Goal: Contribute content: Add original content to the website for others to see

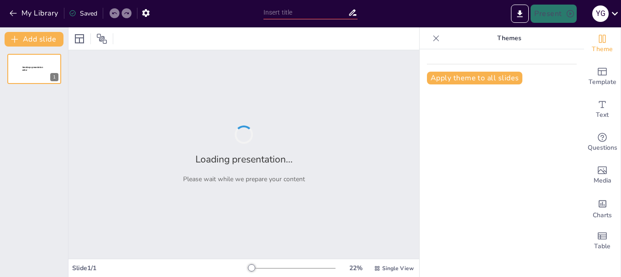
type input "Patrimonio Hídrico en el Centro Histórico de Cusco: Un Análisis de [GEOGRAPHIC_…"
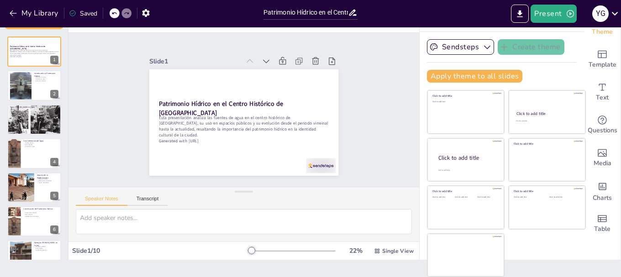
scroll to position [120, 0]
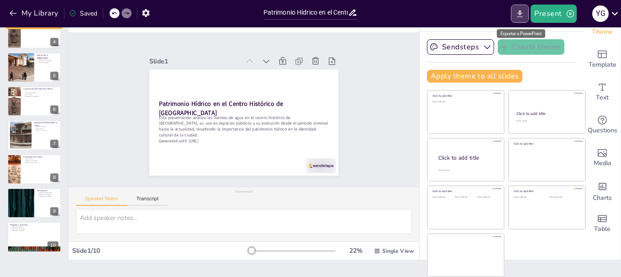
click at [522, 16] on icon "Export to PowerPoint" at bounding box center [520, 14] width 10 height 10
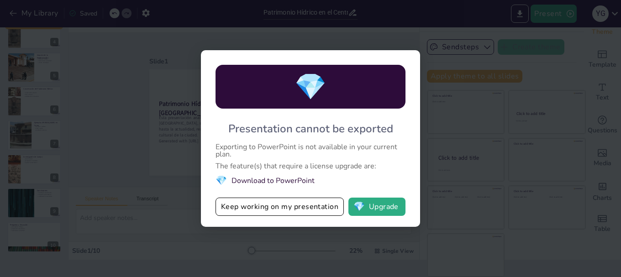
click at [285, 180] on li "💎 Download to PowerPoint" at bounding box center [311, 181] width 190 height 12
click at [251, 180] on li "💎 Download to PowerPoint" at bounding box center [311, 181] width 190 height 12
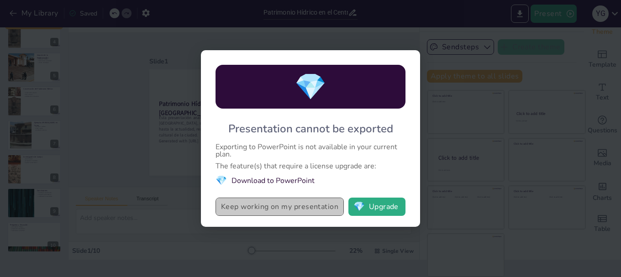
click at [320, 207] on button "Keep working on my presentation" at bounding box center [280, 207] width 128 height 18
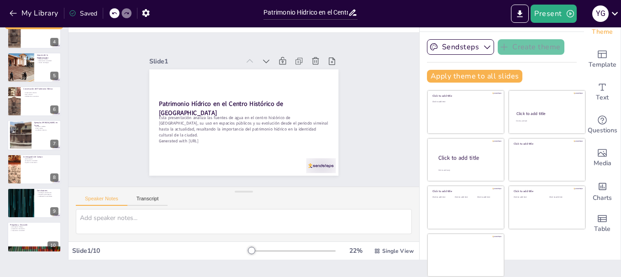
scroll to position [0, 0]
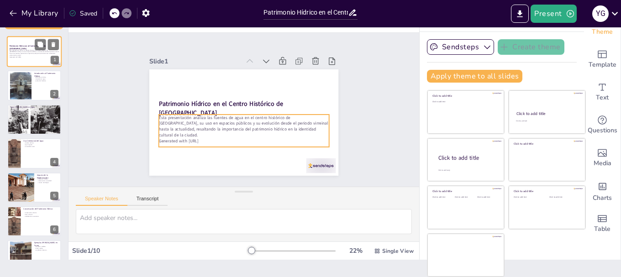
click at [20, 58] on div "Esta presentación analiza las fuentes de agua en el centro histórico de [GEOGRA…" at bounding box center [34, 54] width 49 height 10
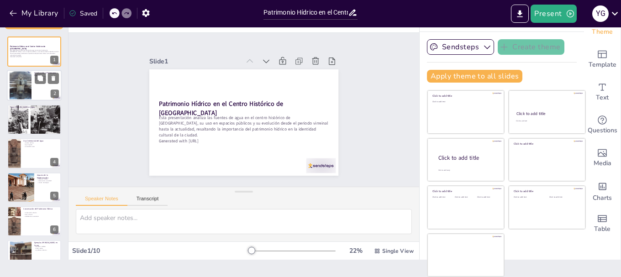
click at [21, 93] on div at bounding box center [21, 85] width 22 height 29
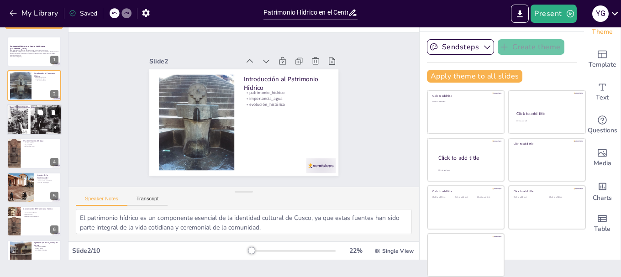
click at [26, 120] on div at bounding box center [34, 120] width 55 height 32
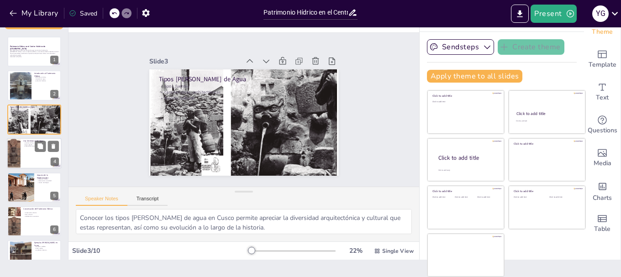
click at [21, 161] on div at bounding box center [34, 153] width 55 height 31
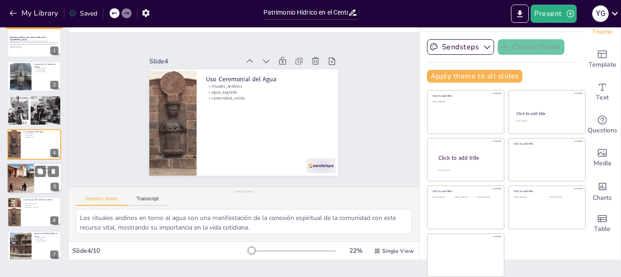
click at [31, 180] on div at bounding box center [20, 178] width 75 height 31
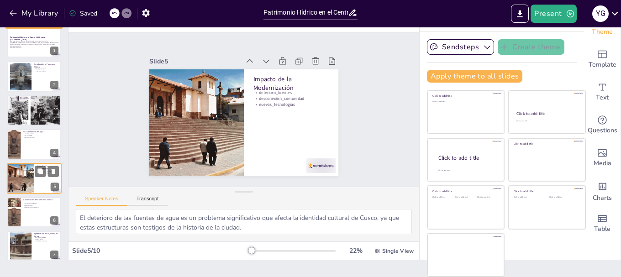
scroll to position [43, 0]
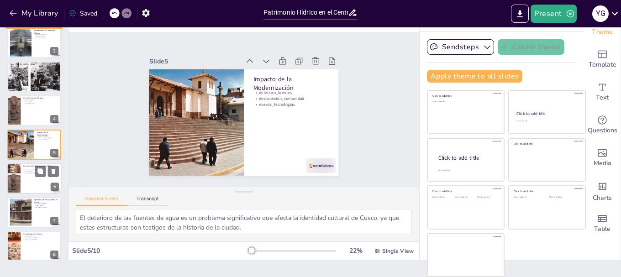
click at [27, 181] on div at bounding box center [34, 178] width 55 height 31
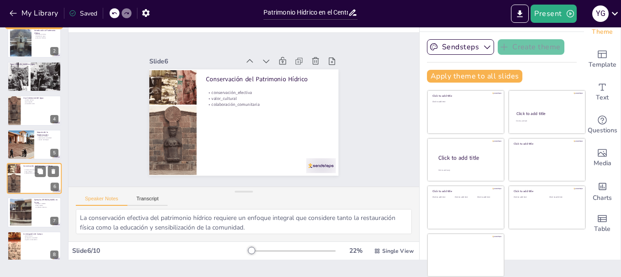
scroll to position [77, 0]
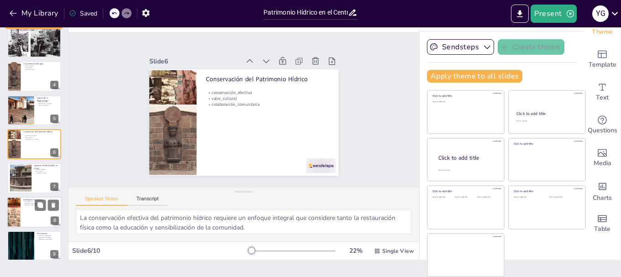
click at [26, 210] on div at bounding box center [34, 212] width 55 height 31
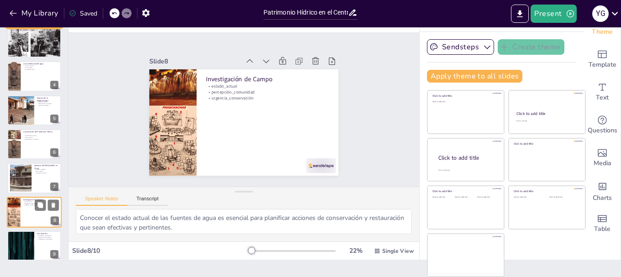
scroll to position [120, 0]
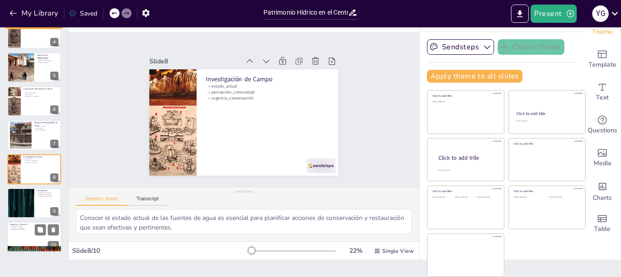
click at [17, 236] on div at bounding box center [34, 237] width 55 height 31
type textarea "La participación en el diálogo sobre el patrimonio hídrico es esencial para fom…"
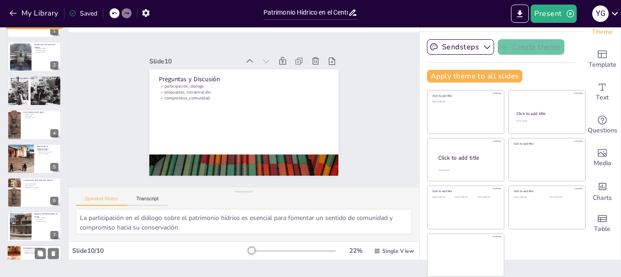
scroll to position [0, 0]
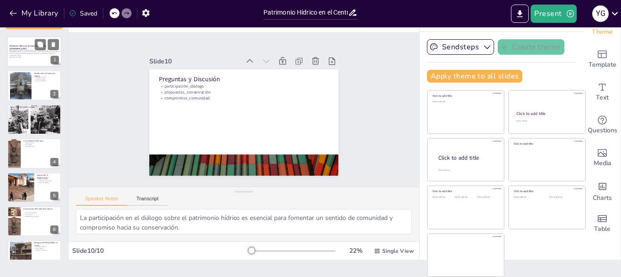
click at [28, 61] on div at bounding box center [34, 51] width 55 height 31
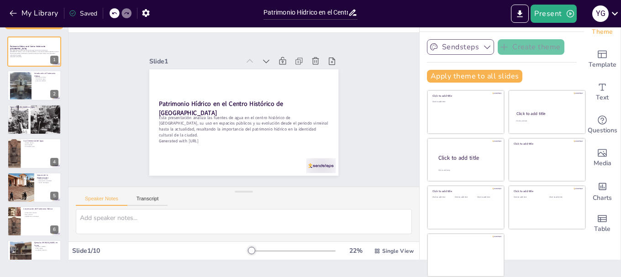
click at [467, 51] on button "Sendsteps" at bounding box center [460, 47] width 67 height 16
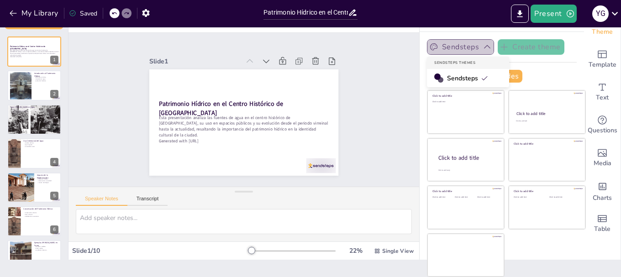
click at [467, 51] on button "Sendsteps" at bounding box center [460, 47] width 67 height 16
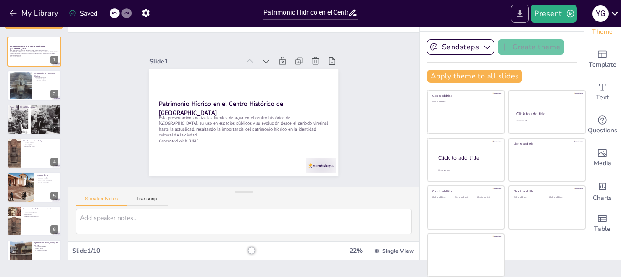
click at [524, 14] on icon "Export to PowerPoint" at bounding box center [520, 14] width 10 height 10
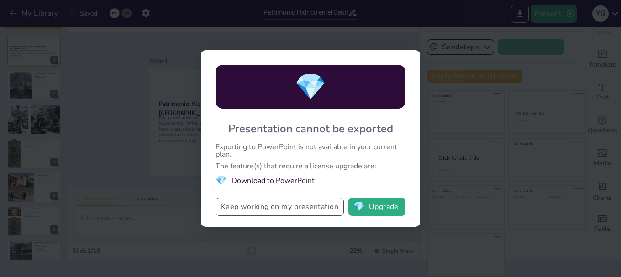
click at [266, 207] on button "Keep working on my presentation" at bounding box center [280, 207] width 128 height 18
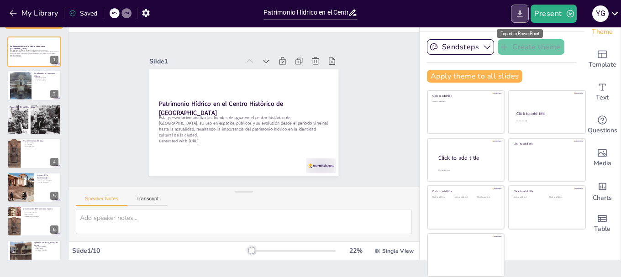
click at [523, 16] on icon "Export to PowerPoint" at bounding box center [520, 14] width 10 height 10
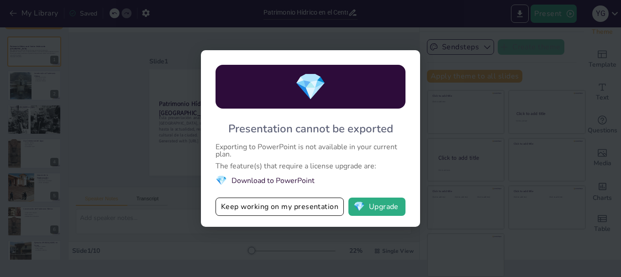
click at [276, 182] on li "💎 Download to PowerPoint" at bounding box center [311, 181] width 190 height 12
click at [376, 210] on button "💎 Upgrade" at bounding box center [377, 207] width 57 height 18
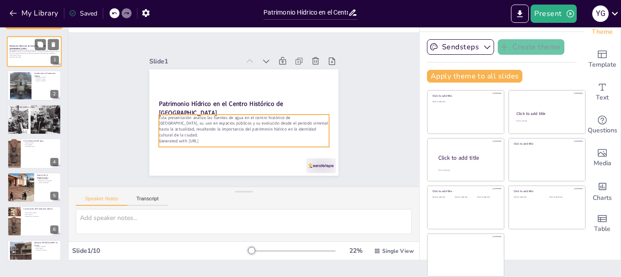
click at [36, 53] on p "Esta presentación analiza las fuentes de agua en el centro histórico de [GEOGRA…" at bounding box center [34, 52] width 49 height 7
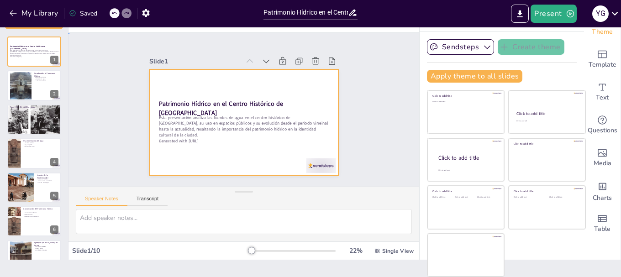
click at [285, 145] on div at bounding box center [235, 119] width 212 height 206
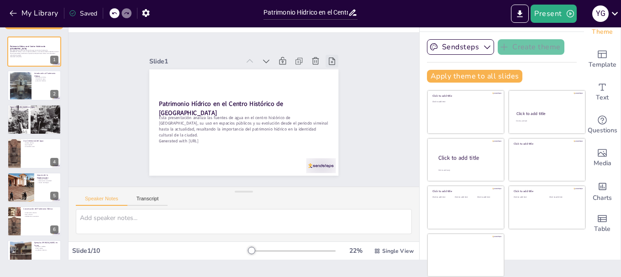
click at [339, 106] on icon at bounding box center [345, 112] width 12 height 12
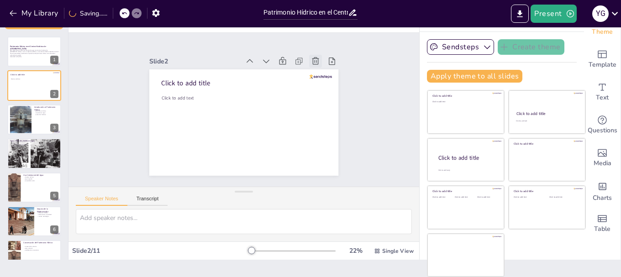
click at [256, 190] on icon at bounding box center [250, 196] width 12 height 12
type textarea "El patrimonio hídrico es un componente esencial de la identidad cultural de Cus…"
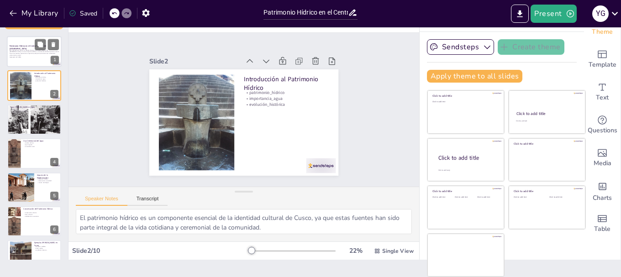
click at [28, 52] on p "Esta presentación analiza las fuentes de agua en el centro histórico de [GEOGRA…" at bounding box center [34, 52] width 49 height 7
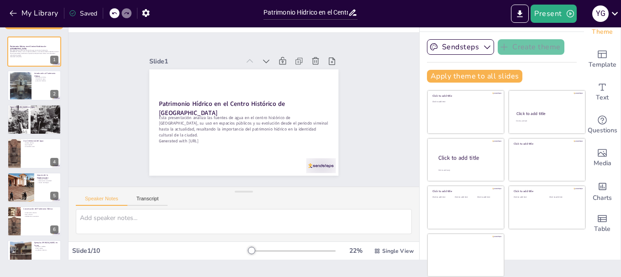
scroll to position [120, 0]
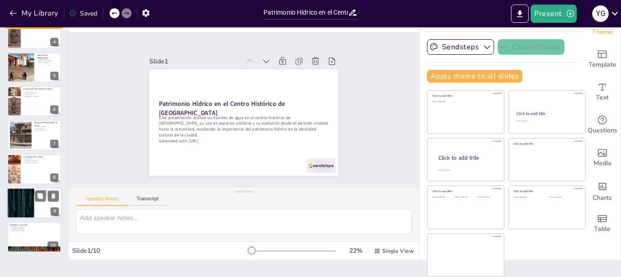
click at [17, 212] on div at bounding box center [20, 203] width 55 height 31
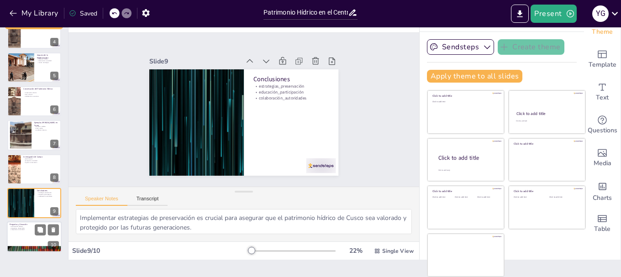
click at [24, 235] on div at bounding box center [34, 237] width 55 height 31
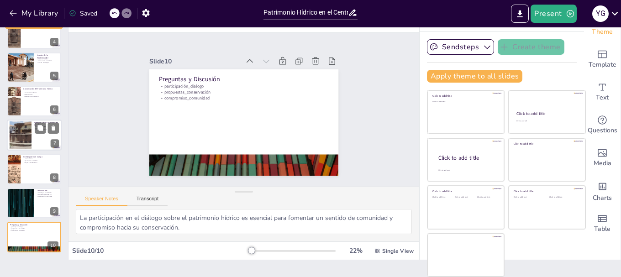
drag, startPoint x: 21, startPoint y: 165, endPoint x: 24, endPoint y: 141, distance: 23.9
click at [21, 161] on div at bounding box center [34, 169] width 54 height 30
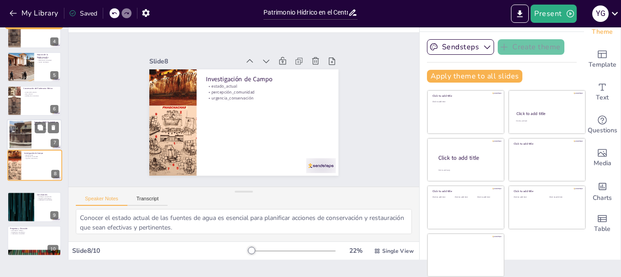
click at [24, 132] on div at bounding box center [20, 135] width 33 height 28
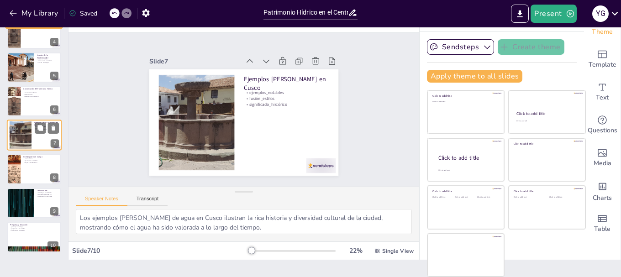
scroll to position [111, 0]
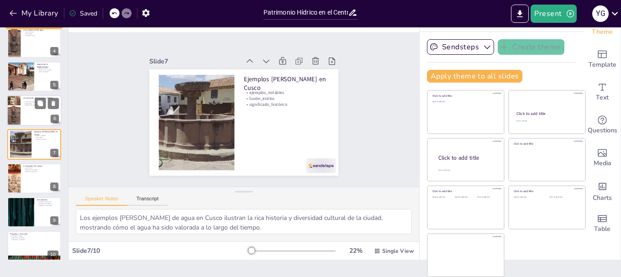
click at [18, 113] on div at bounding box center [13, 110] width 21 height 31
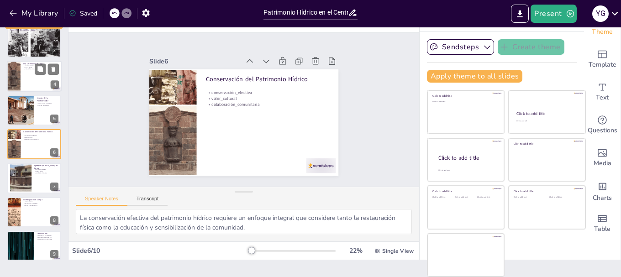
click at [22, 82] on div at bounding box center [34, 76] width 55 height 31
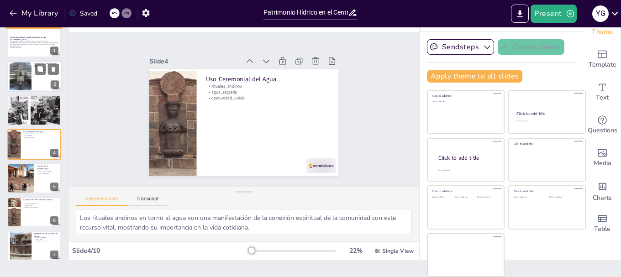
click at [18, 78] on div at bounding box center [21, 76] width 22 height 29
type textarea "El patrimonio hídrico es un componente esencial de la identidad cultural de Cus…"
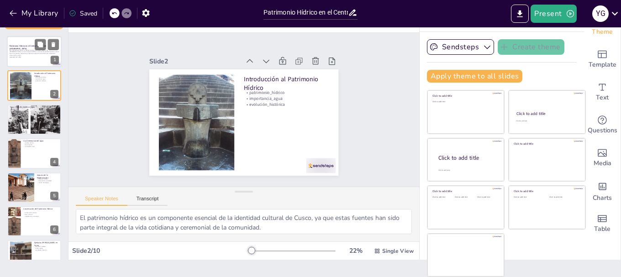
click at [16, 56] on p "Generated with [URL]" at bounding box center [34, 57] width 49 height 2
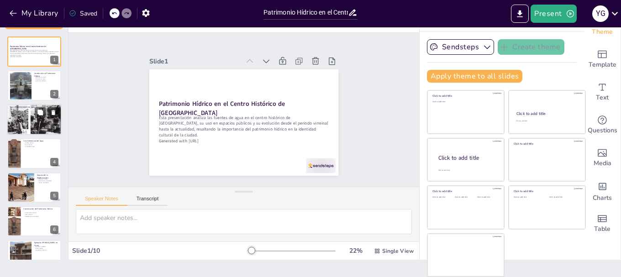
click at [19, 118] on div at bounding box center [34, 120] width 55 height 32
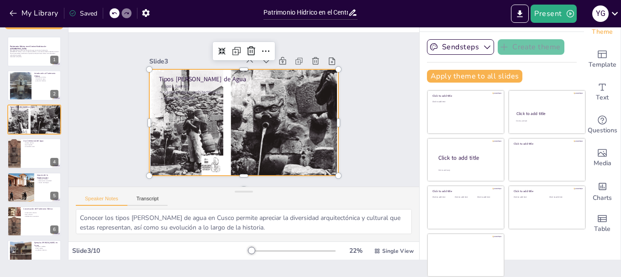
click at [154, 121] on div at bounding box center [252, 100] width 218 height 200
click at [252, 106] on div at bounding box center [240, 122] width 214 height 163
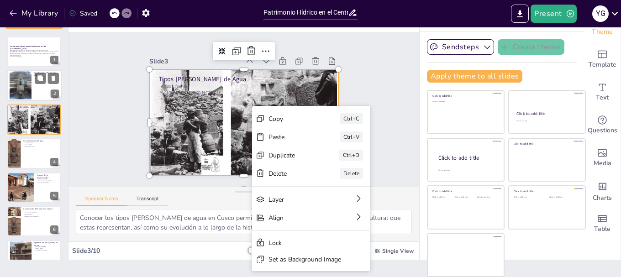
click at [35, 85] on div at bounding box center [34, 85] width 55 height 31
type textarea "El patrimonio hídrico es un componente esencial de la identidad cultural de Cus…"
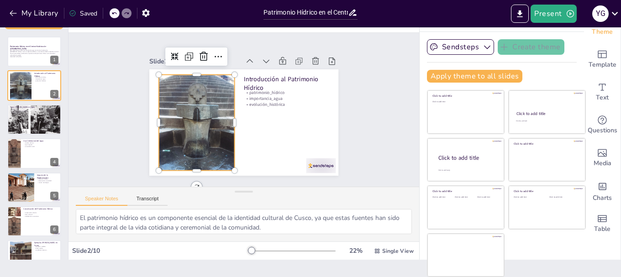
click at [192, 122] on div at bounding box center [194, 107] width 103 height 119
click at [302, 101] on div "Introducción al Patrimonio Hídrico patrimonio_hídrico importancia_agua evolució…" at bounding box center [237, 119] width 216 height 197
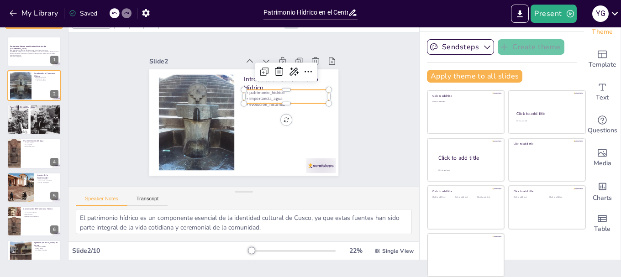
click at [258, 104] on div at bounding box center [285, 120] width 83 height 33
drag, startPoint x: 27, startPoint y: 54, endPoint x: 31, endPoint y: 60, distance: 7.4
click at [27, 54] on p "Esta presentación analiza las fuentes de agua en el centro histórico de [GEOGRA…" at bounding box center [34, 52] width 49 height 7
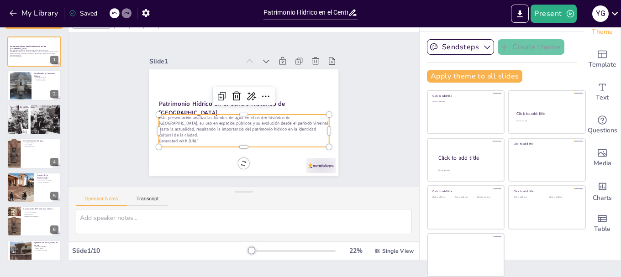
click at [204, 121] on p "Esta presentación analiza las fuentes de agua en el centro histórico de [GEOGRA…" at bounding box center [240, 126] width 171 height 58
click at [177, 99] on strong "Patrimonio Hídrico en el Centro Histórico de [GEOGRAPHIC_DATA]" at bounding box center [224, 97] width 126 height 47
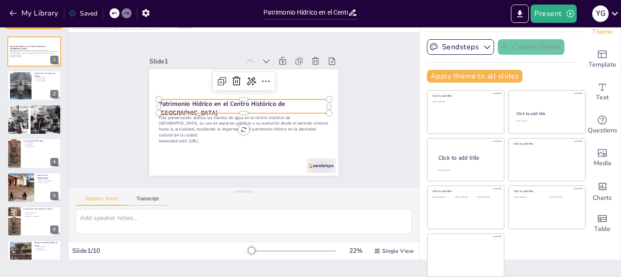
click at [208, 108] on div "Patrimonio Hídrico en el Centro Histórico de [GEOGRAPHIC_DATA]" at bounding box center [240, 109] width 65 height 166
click at [268, 85] on icon at bounding box center [275, 92] width 15 height 15
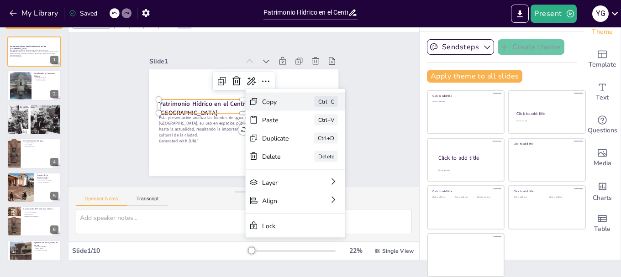
click at [281, 188] on div "Copy" at bounding box center [293, 201] width 25 height 26
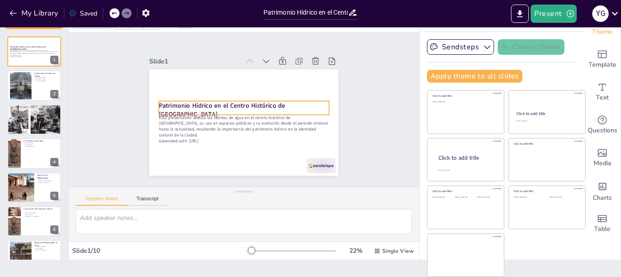
click at [285, 99] on strong "Patrimonio Hídrico en el Centro Histórico de [GEOGRAPHIC_DATA]" at bounding box center [224, 96] width 122 height 59
click at [294, 103] on p "Patrimonio Hídrico en el Centro Histórico de [GEOGRAPHIC_DATA]" at bounding box center [240, 108] width 168 height 69
click at [171, 101] on strong "Patrimonio Hídrico en el Centro Histórico de [GEOGRAPHIC_DATA]" at bounding box center [218, 100] width 127 height 35
click at [171, 101] on strong "Patrimonio Hídrico en el Centro Histórico de [GEOGRAPHIC_DATA]" at bounding box center [219, 97] width 126 height 47
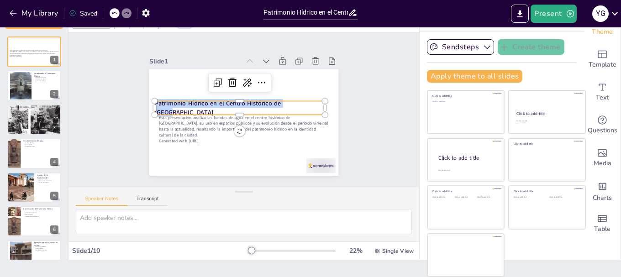
drag, startPoint x: 146, startPoint y: 104, endPoint x: 284, endPoint y: 104, distance: 138.5
click at [297, 104] on p "Patrimonio Hídrico en el Centro Histórico de [GEOGRAPHIC_DATA]" at bounding box center [240, 106] width 167 height 69
copy strong "Patrimonio Hídrico en el Centro Histórico de [GEOGRAPHIC_DATA]"
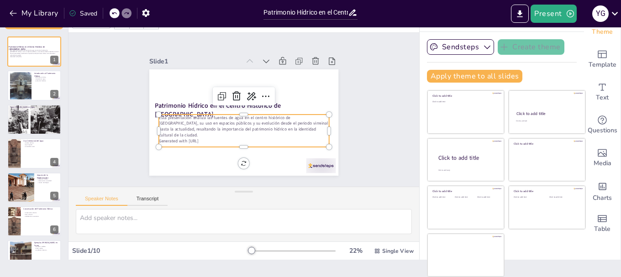
type input "32"
click at [180, 127] on p "Esta presentación analiza las fuentes de agua en el centro histórico de [GEOGRA…" at bounding box center [240, 126] width 171 height 58
click at [180, 132] on p "Generated with [URL]" at bounding box center [238, 140] width 168 height 41
click at [191, 131] on p "Generated with [URL]" at bounding box center [241, 141] width 170 height 24
click at [191, 131] on p "Generated with [URL]" at bounding box center [238, 140] width 168 height 41
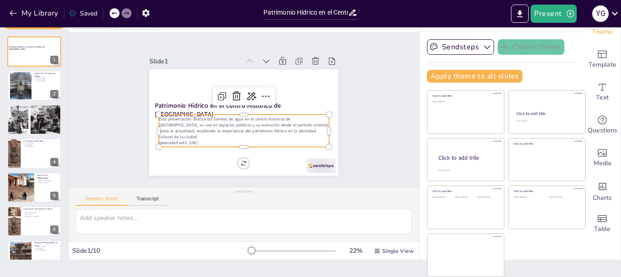
drag, startPoint x: 205, startPoint y: 138, endPoint x: 148, endPoint y: 118, distance: 60.7
click at [178, 118] on div "Patrimonio Hídrico en el Centro Histórico de [GEOGRAPHIC_DATA] Esta presentació…" at bounding box center [231, 109] width 106 height 189
copy div "Esta presentación analiza las fuentes de agua en el centro histórico de [GEOGRA…"
click at [22, 85] on div at bounding box center [21, 85] width 22 height 29
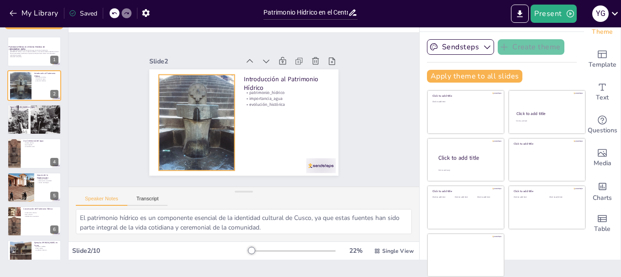
click at [184, 121] on div at bounding box center [195, 102] width 110 height 123
click at [184, 123] on div at bounding box center [194, 107] width 103 height 119
click at [184, 123] on div at bounding box center [198, 92] width 121 height 126
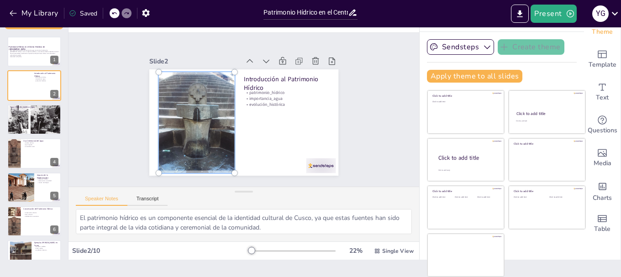
drag, startPoint x: 184, startPoint y: 124, endPoint x: 156, endPoint y: 118, distance: 28.4
click at [155, 119] on div at bounding box center [198, 93] width 136 height 142
click at [156, 118] on div at bounding box center [195, 106] width 117 height 133
click at [184, 111] on div at bounding box center [199, 92] width 136 height 142
click at [184, 111] on div at bounding box center [195, 111] width 108 height 127
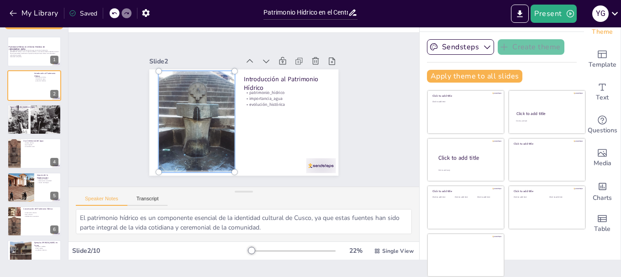
drag, startPoint x: 185, startPoint y: 111, endPoint x: 161, endPoint y: 132, distance: 31.7
click at [161, 132] on div at bounding box center [195, 106] width 117 height 133
click at [180, 93] on div at bounding box center [195, 106] width 117 height 133
click at [180, 93] on div at bounding box center [195, 102] width 125 height 138
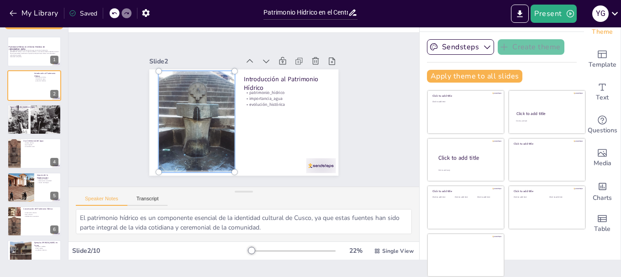
click at [180, 93] on div at bounding box center [195, 111] width 108 height 127
click at [180, 93] on div at bounding box center [195, 102] width 125 height 138
click at [180, 93] on div at bounding box center [195, 106] width 117 height 133
drag, startPoint x: 163, startPoint y: 91, endPoint x: 156, endPoint y: 92, distance: 6.9
click at [156, 92] on div at bounding box center [196, 97] width 131 height 140
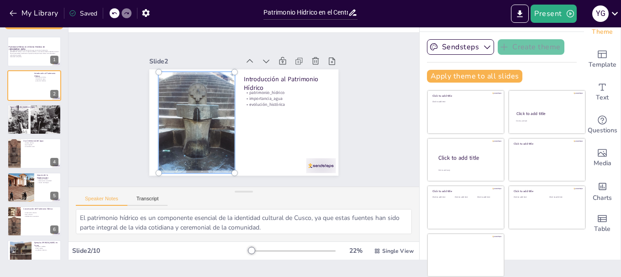
click at [166, 103] on div at bounding box center [195, 112] width 108 height 127
click at [166, 103] on div at bounding box center [197, 123] width 87 height 112
click at [166, 103] on div at bounding box center [196, 97] width 131 height 140
click at [166, 103] on div at bounding box center [195, 112] width 108 height 127
drag, startPoint x: 166, startPoint y: 103, endPoint x: 160, endPoint y: 131, distance: 28.5
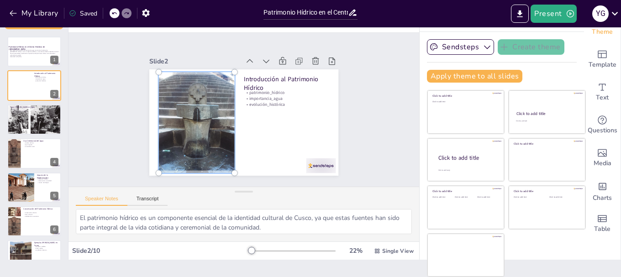
click at [160, 131] on div at bounding box center [195, 112] width 108 height 127
click at [46, 122] on div at bounding box center [34, 120] width 55 height 32
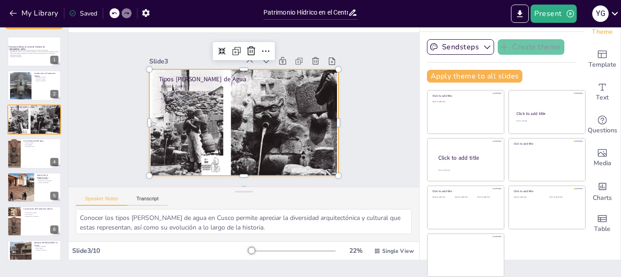
click at [184, 125] on div at bounding box center [242, 122] width 208 height 147
click at [170, 125] on div at bounding box center [240, 122] width 214 height 163
click at [21, 84] on div at bounding box center [21, 85] width 22 height 29
type textarea "El patrimonio hídrico es un componente esencial de la identidad cultural de Cus…"
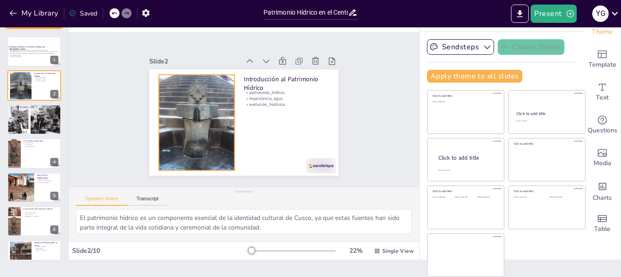
click at [197, 105] on div at bounding box center [195, 112] width 95 height 114
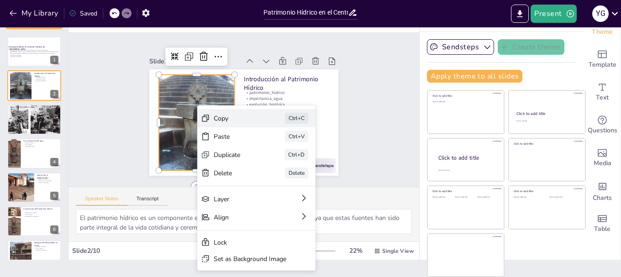
click at [277, 151] on div "Copy" at bounding box center [300, 157] width 46 height 13
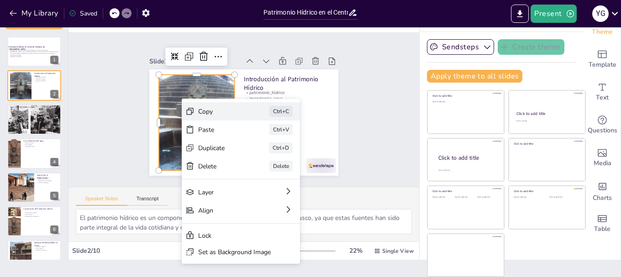
click at [263, 142] on div "Copy" at bounding box center [286, 148] width 46 height 13
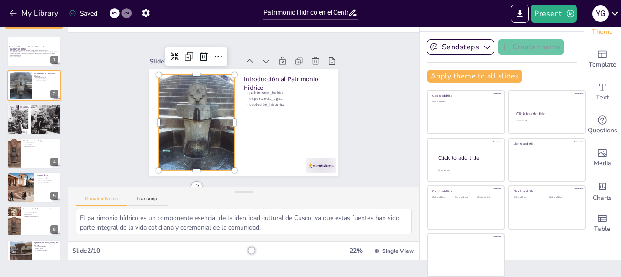
click at [205, 127] on div at bounding box center [196, 118] width 86 height 108
click at [165, 108] on div at bounding box center [195, 112] width 95 height 114
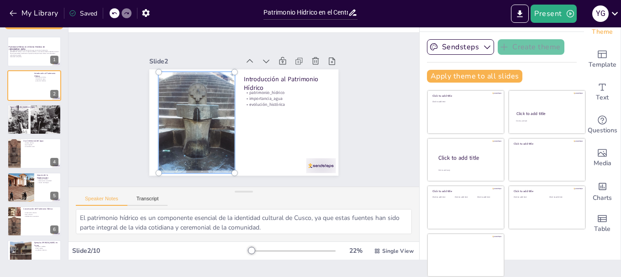
click at [201, 116] on div at bounding box center [196, 118] width 98 height 120
drag, startPoint x: 201, startPoint y: 116, endPoint x: 176, endPoint y: 110, distance: 24.8
click at [176, 110] on div at bounding box center [195, 103] width 125 height 138
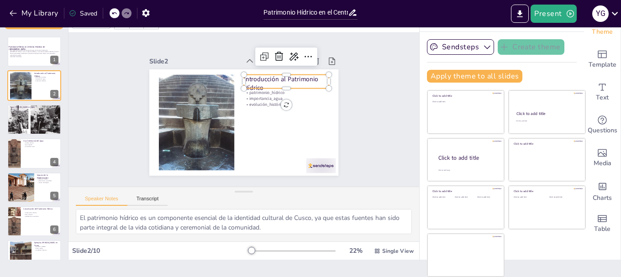
click at [295, 84] on p "Introducción al Patrimonio Hídrico" at bounding box center [291, 92] width 87 height 35
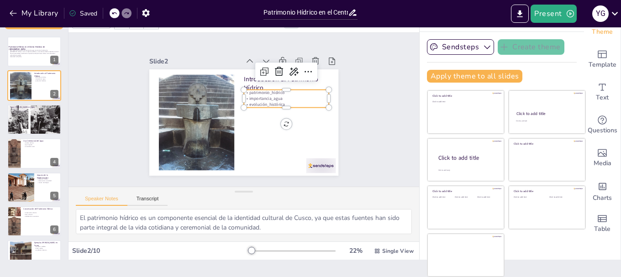
type input "32"
click at [246, 102] on p "evolución_histórica" at bounding box center [286, 109] width 85 height 15
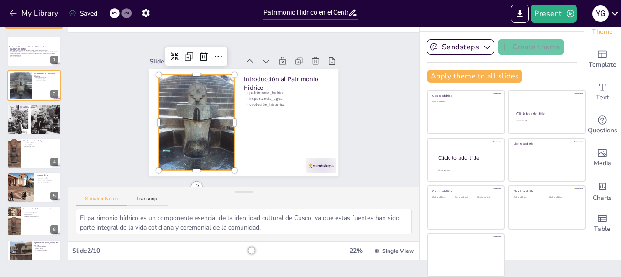
click at [214, 136] on div at bounding box center [194, 107] width 103 height 119
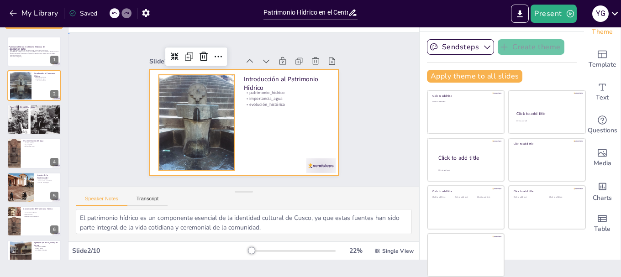
drag, startPoint x: 328, startPoint y: 122, endPoint x: 317, endPoint y: 125, distance: 11.2
click at [325, 124] on div at bounding box center [239, 122] width 213 height 160
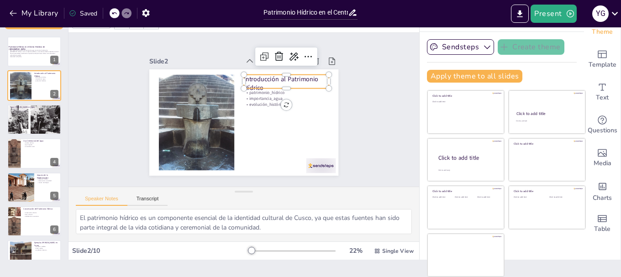
click at [257, 76] on p "Introducción al Patrimonio Hídrico" at bounding box center [292, 97] width 86 height 43
click at [256, 76] on p "Introducción al Patrimonio Hídrico" at bounding box center [291, 92] width 87 height 35
click at [256, 76] on p "Introducción al Patrimonio Hídrico" at bounding box center [289, 88] width 86 height 27
drag, startPoint x: 255, startPoint y: 81, endPoint x: 233, endPoint y: 76, distance: 22.9
click at [233, 76] on div "patrimonio_hídrico importancia_agua evolución_histórica Introducción al Patrimo…" at bounding box center [239, 121] width 213 height 159
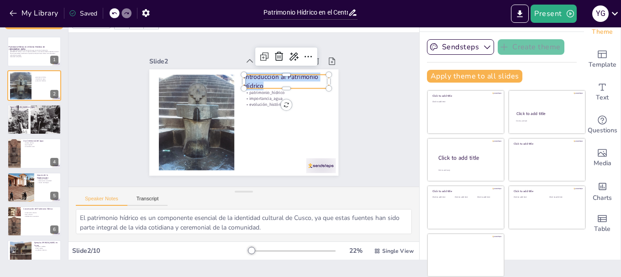
copy p "Introducción al Patrimonio Hídrico"
type input "32"
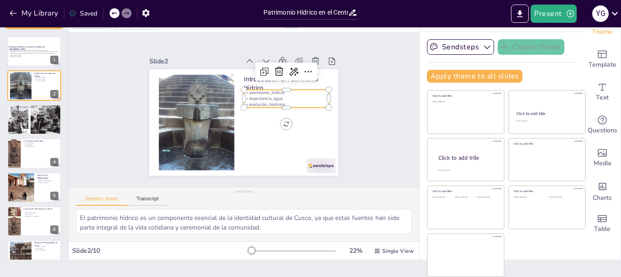
click at [247, 96] on p "importancia_agua" at bounding box center [288, 112] width 83 height 32
click at [259, 104] on p "importancia_agua" at bounding box center [273, 144] width 40 height 80
click at [259, 96] on p "importancia_agua" at bounding box center [288, 111] width 83 height 32
click at [275, 100] on p "evolución_histórica" at bounding box center [286, 107] width 85 height 15
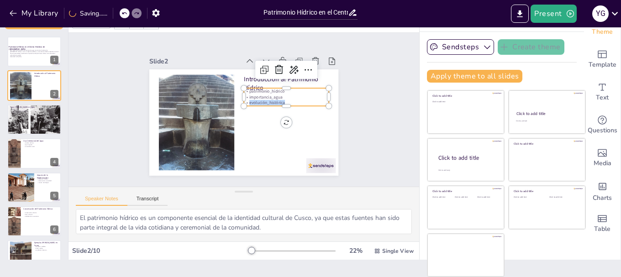
click at [275, 101] on p "evolución_histórica" at bounding box center [286, 117] width 83 height 32
click at [275, 100] on p "evolución_histórica" at bounding box center [286, 107] width 85 height 15
drag, startPoint x: 276, startPoint y: 98, endPoint x: 246, endPoint y: 97, distance: 29.3
click at [233, 90] on div "Introducción al Patrimonio Hídrico patrimonio_hídrico importancia_agua evolució…" at bounding box center [239, 122] width 213 height 160
copy div "patrimonio_hídrico importancia_agua evolución_histórica"
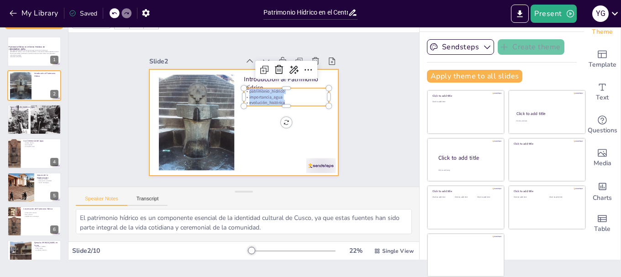
click at [278, 128] on div at bounding box center [241, 122] width 207 height 143
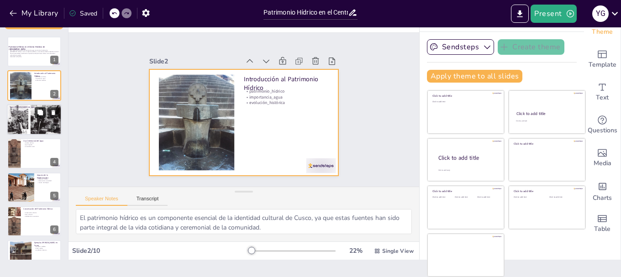
click at [35, 115] on button at bounding box center [40, 112] width 11 height 11
type textarea "Conocer los tipos [PERSON_NAME] de agua en Cusco permite apreciar la diversidad…"
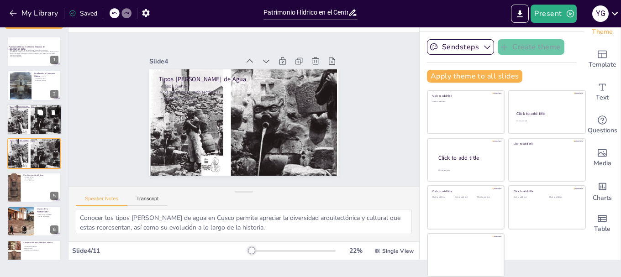
scroll to position [9, 0]
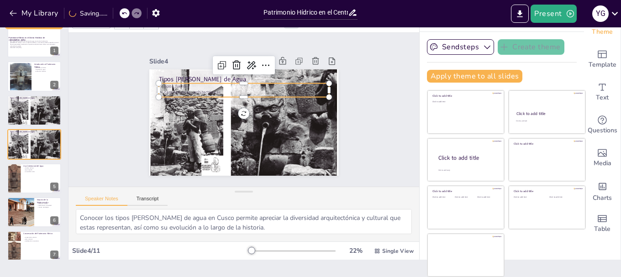
click at [179, 90] on p "características_architectónicas" at bounding box center [248, 92] width 168 height 41
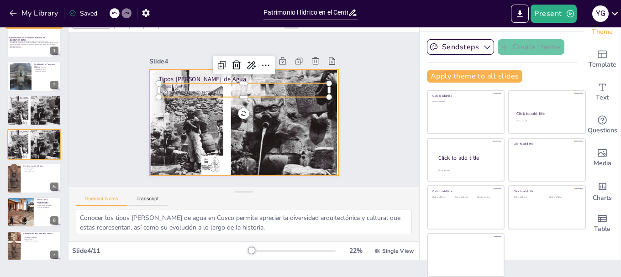
click at [198, 166] on div at bounding box center [243, 122] width 200 height 129
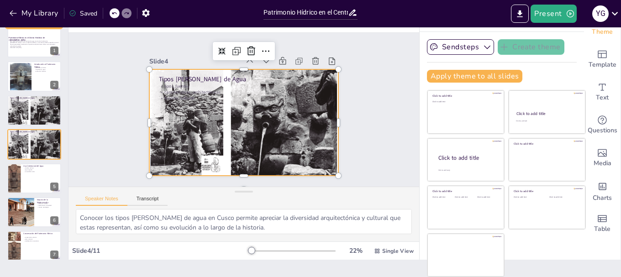
click at [197, 138] on div at bounding box center [242, 122] width 208 height 147
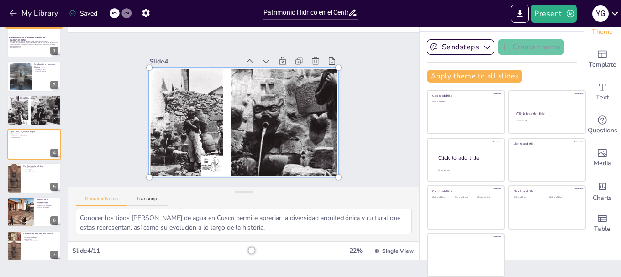
click at [202, 123] on div at bounding box center [241, 121] width 221 height 159
drag, startPoint x: 202, startPoint y: 123, endPoint x: 167, endPoint y: 124, distance: 34.7
click at [167, 124] on div at bounding box center [238, 121] width 234 height 205
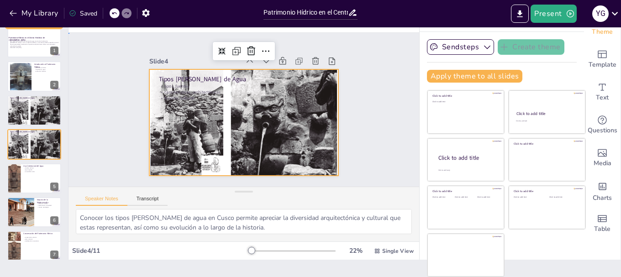
click at [366, 101] on div "Slide 1 Patrimonio Hídrico en el Centro Histórico de [GEOGRAPHIC_DATA] Esta pre…" at bounding box center [244, 109] width 382 height 255
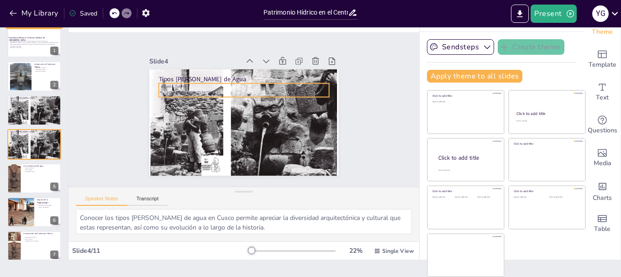
click at [170, 80] on div "Tipos [PERSON_NAME] de Agua tipos_fuentes características_architectónicas funci…" at bounding box center [239, 122] width 213 height 160
click at [166, 78] on div at bounding box center [250, 80] width 168 height 42
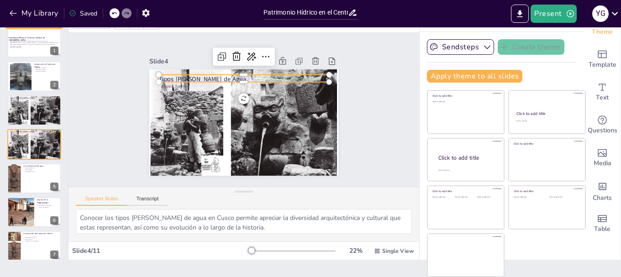
click at [182, 75] on p "Tipos [PERSON_NAME] de Agua" at bounding box center [253, 80] width 165 height 61
click at [182, 75] on p "Tipos [PERSON_NAME] de Agua" at bounding box center [250, 80] width 169 height 44
drag, startPoint x: 220, startPoint y: 77, endPoint x: 132, endPoint y: 77, distance: 88.2
click at [132, 77] on div "Slide 1 Patrimonio Hídrico en el Centro Histórico de [GEOGRAPHIC_DATA] Esta pre…" at bounding box center [244, 109] width 263 height 179
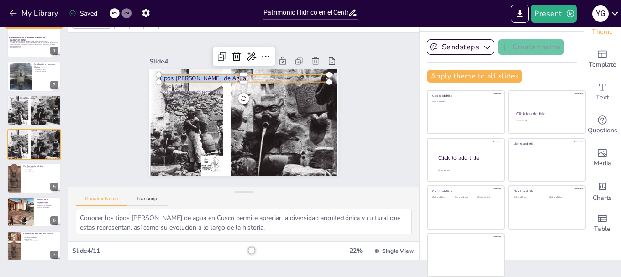
copy p "Tipos [PERSON_NAME] de Agua"
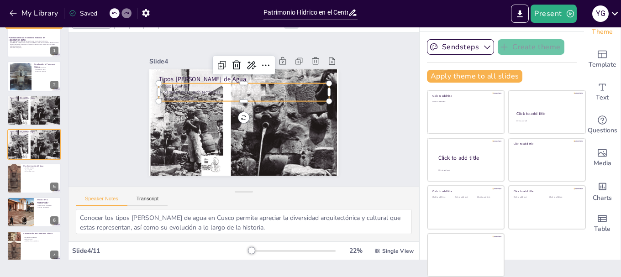
click at [171, 91] on p "características_architectónicas" at bounding box center [248, 92] width 168 height 41
type input "32"
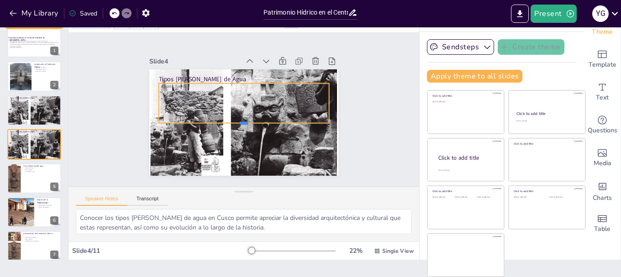
drag, startPoint x: 233, startPoint y: 98, endPoint x: 234, endPoint y: 120, distance: 21.9
click at [234, 120] on div at bounding box center [242, 126] width 170 height 25
click at [203, 111] on div "tipos_fuentes características_architectónicas función_cultural" at bounding box center [245, 103] width 175 height 74
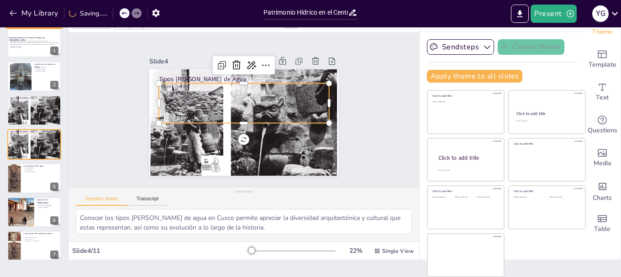
click at [182, 87] on p "características_architectónicas" at bounding box center [251, 94] width 158 height 74
click at [198, 87] on p "características_architectónicas" at bounding box center [227, 115] width 58 height 164
drag, startPoint x: 203, startPoint y: 106, endPoint x: 138, endPoint y: 73, distance: 72.8
click at [138, 73] on div "Slide 1 Patrimonio Hídrico en el Centro Histórico de [GEOGRAPHIC_DATA] Esta pre…" at bounding box center [243, 110] width 253 height 156
copy div "tipos_fuentes características_architectónicas función_cultural"
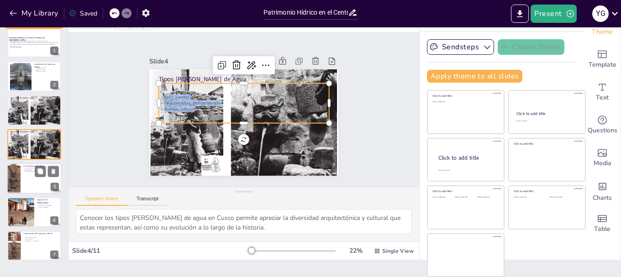
click at [25, 188] on div at bounding box center [34, 178] width 55 height 31
type textarea "Los rituales andinos en torno al agua son una manifestación de la conexión espi…"
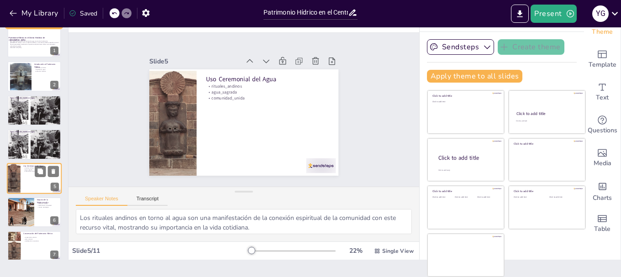
scroll to position [43, 0]
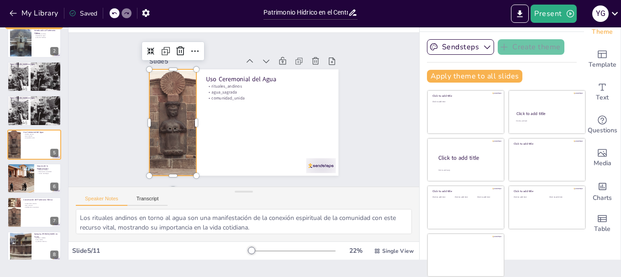
click at [164, 123] on div at bounding box center [171, 107] width 129 height 127
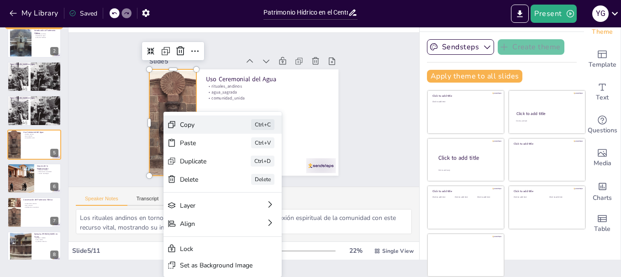
click at [243, 154] on div "Copy" at bounding box center [266, 160] width 46 height 13
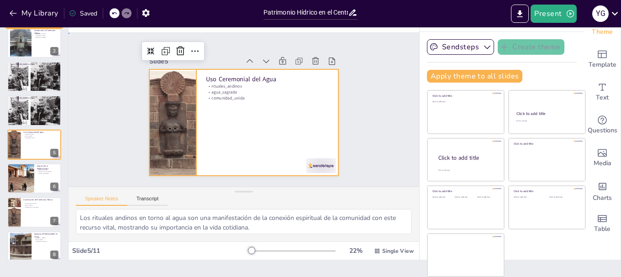
click at [198, 106] on div at bounding box center [239, 122] width 213 height 160
click at [212, 101] on div at bounding box center [235, 119] width 212 height 206
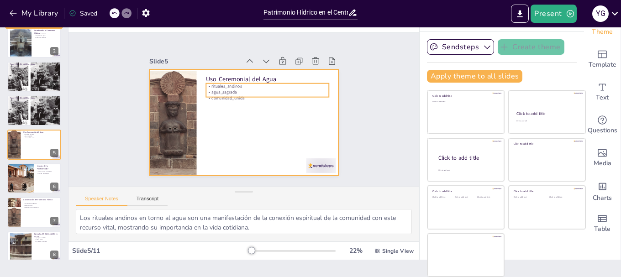
drag, startPoint x: 215, startPoint y: 93, endPoint x: 210, endPoint y: 80, distance: 13.7
click at [214, 93] on p "comunidad_unida" at bounding box center [268, 100] width 123 height 19
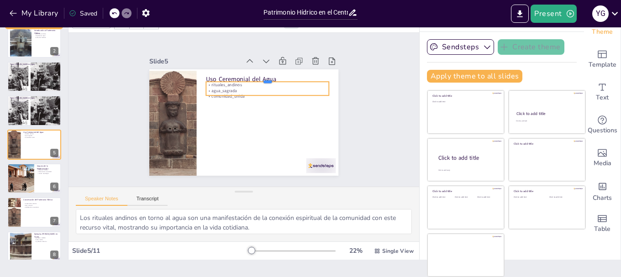
click at [209, 76] on div at bounding box center [270, 81] width 123 height 20
click at [213, 76] on div at bounding box center [274, 84] width 122 height 33
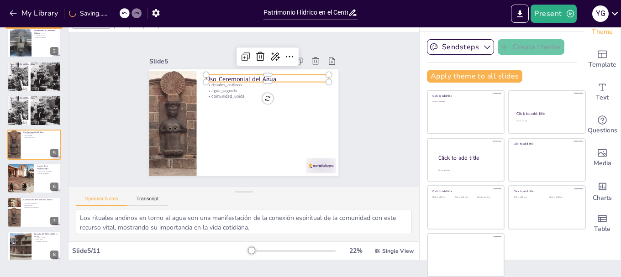
type input "48"
click at [215, 72] on p "Uso Ceremonial del Agua" at bounding box center [273, 85] width 122 height 34
click at [238, 72] on p "Uso Ceremonial del Agua" at bounding box center [282, 106] width 89 height 97
click at [273, 78] on p "Uso Ceremonial del Agua" at bounding box center [273, 84] width 122 height 34
click at [273, 78] on p "Uso Ceremonial del Agua" at bounding box center [278, 91] width 116 height 58
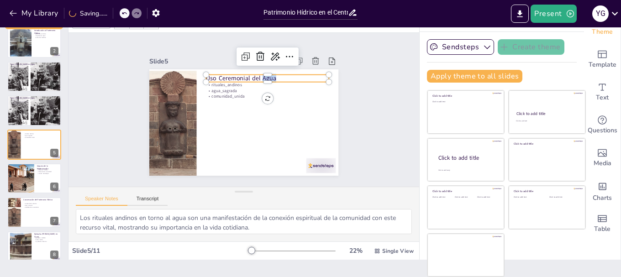
click at [272, 76] on p "Uso Ceremonial del Agua" at bounding box center [270, 80] width 123 height 21
drag, startPoint x: 271, startPoint y: 75, endPoint x: 194, endPoint y: 75, distance: 77.2
click at [194, 75] on div "rituales_andinos agua_sagrada comunidad_unida Uso Ceremonial del Agua" at bounding box center [242, 123] width 199 height 126
copy p "Uso Ceremonial del Agua"
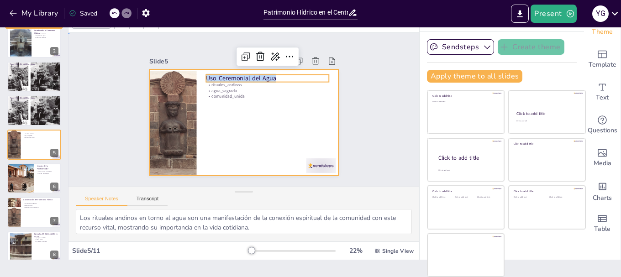
drag, startPoint x: 223, startPoint y: 100, endPoint x: 226, endPoint y: 89, distance: 12.0
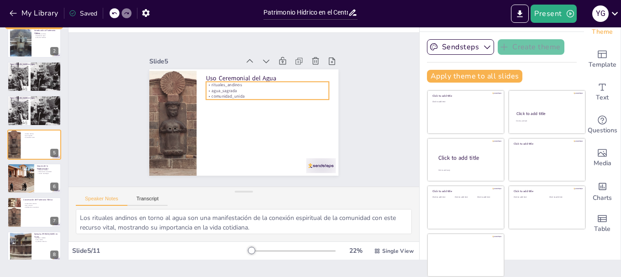
click at [228, 88] on p "agua_sagrada" at bounding box center [269, 93] width 123 height 19
click at [228, 88] on p "agua_sagrada" at bounding box center [272, 98] width 119 height 43
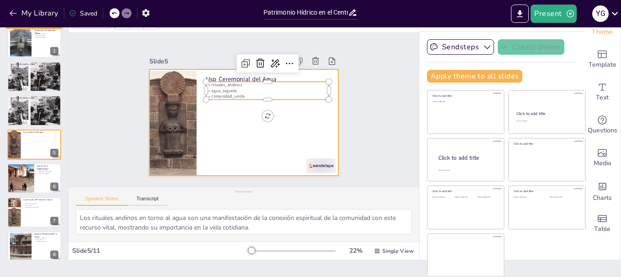
drag, startPoint x: 237, startPoint y: 92, endPoint x: 191, endPoint y: 81, distance: 47.4
click at [191, 81] on div "Uso Ceremonial del Agua rituales_andinos agua_sagrada comunidad_unida" at bounding box center [242, 123] width 199 height 126
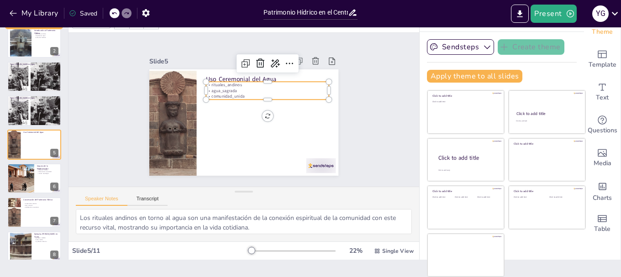
click at [231, 88] on p "agua_sagrada" at bounding box center [272, 98] width 119 height 43
drag, startPoint x: 237, startPoint y: 92, endPoint x: 200, endPoint y: 82, distance: 38.9
click at [207, 82] on div "rituales_andinos agua_sagrada comunidad_unida" at bounding box center [269, 93] width 124 height 31
copy div "rituales_andinos agua_sagrada comunidad_unida"
click at [23, 184] on div at bounding box center [20, 178] width 75 height 31
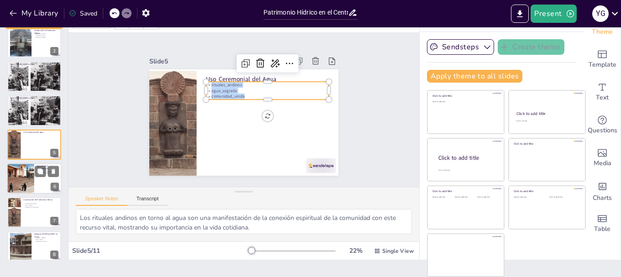
type textarea "El deterioro de las fuentes de agua es un problema significativo que afecta la …"
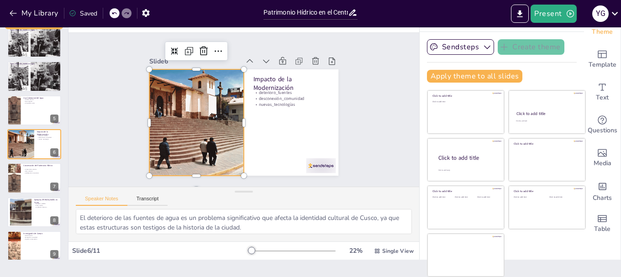
click at [190, 112] on div at bounding box center [195, 106] width 281 height 181
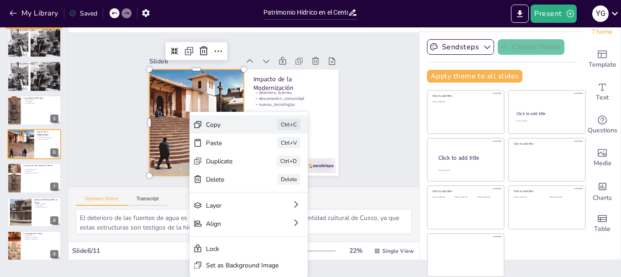
click at [263, 159] on div "Copy" at bounding box center [286, 168] width 47 height 18
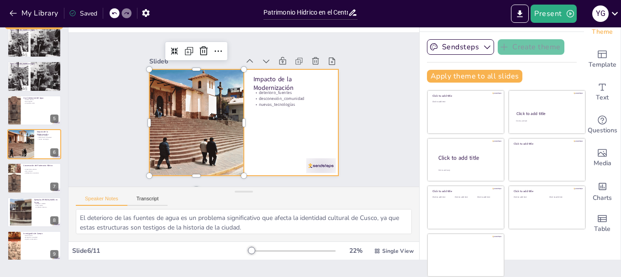
click at [263, 139] on div at bounding box center [241, 122] width 207 height 143
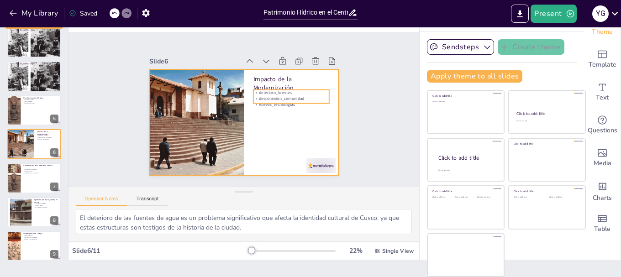
click at [235, 94] on p "desconexión_comunidad" at bounding box center [228, 64] width 14 height 76
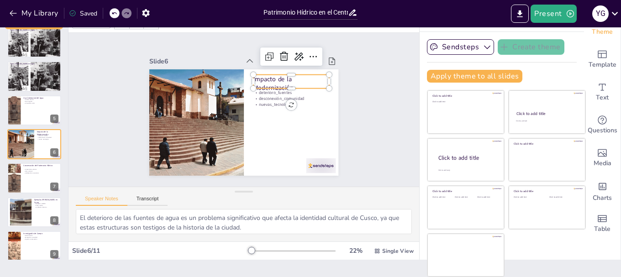
click at [265, 80] on p "Impacto de la Modernización" at bounding box center [293, 89] width 77 height 26
drag, startPoint x: 286, startPoint y: 82, endPoint x: 243, endPoint y: 75, distance: 43.5
click at [243, 75] on div "deterioro_fuentes desconexión_comunidad nuevas_tecnologías Impacto de la Modern…" at bounding box center [242, 123] width 199 height 126
copy p "Impacto de la Modernización"
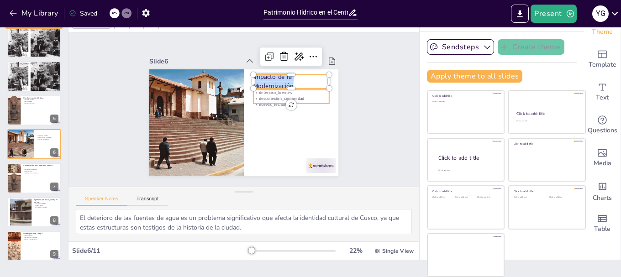
type input "32"
click at [252, 119] on p "nuevas_tecnologías" at bounding box center [249, 157] width 6 height 76
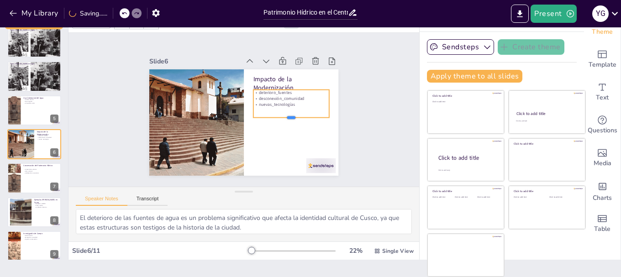
drag, startPoint x: 280, startPoint y: 100, endPoint x: 282, endPoint y: 114, distance: 14.3
click at [282, 118] on div at bounding box center [290, 125] width 76 height 15
click at [243, 118] on p "nuevas_tecnologías" at bounding box center [212, 145] width 60 height 55
click at [289, 103] on p "nuevas_tecnologías" at bounding box center [292, 110] width 76 height 14
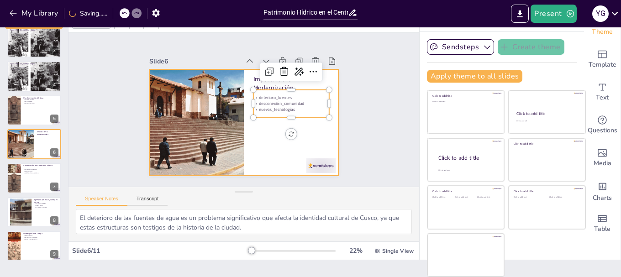
drag, startPoint x: 289, startPoint y: 106, endPoint x: 257, endPoint y: 97, distance: 33.1
click at [239, 90] on div "Impacto de la Modernización deterioro_fuentes desconexión_comunidad nuevas_tecn…" at bounding box center [237, 120] width 217 height 187
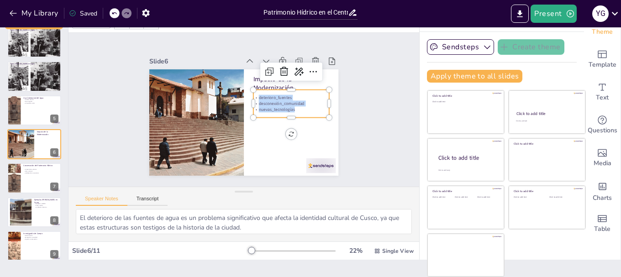
copy div "deterioro_fuentes desconexión_comunidad nuevas_tecnologías"
click at [14, 178] on div at bounding box center [13, 178] width 21 height 31
type textarea "La conservación efectiva del patrimonio hídrico requiere un enfoque integral qu…"
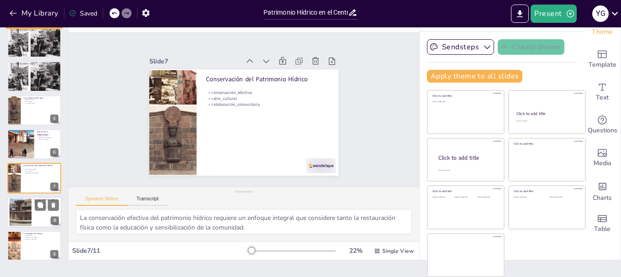
scroll to position [111, 0]
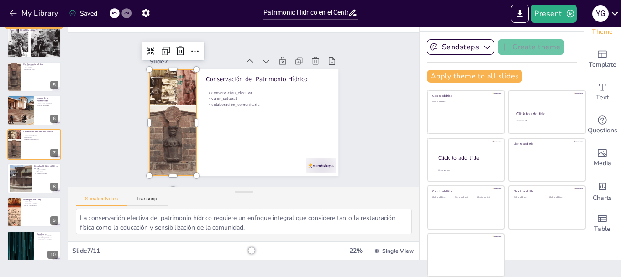
click at [150, 90] on div at bounding box center [172, 108] width 95 height 120
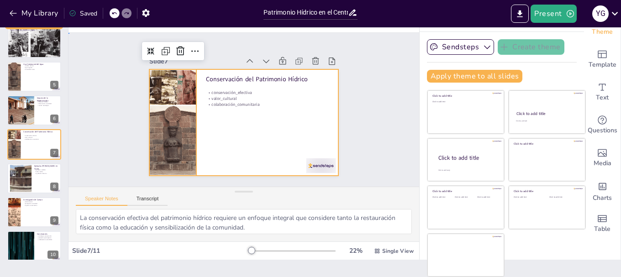
click at [224, 136] on div at bounding box center [241, 122] width 207 height 143
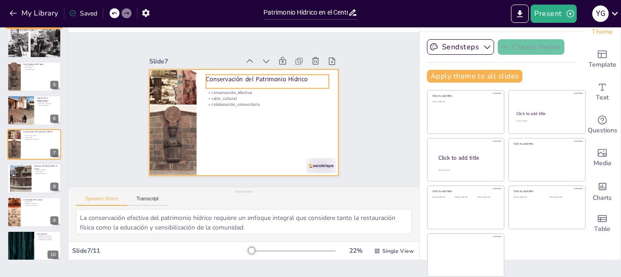
click at [243, 78] on p "Conservación del Patrimonio Hídrico" at bounding box center [273, 85] width 122 height 34
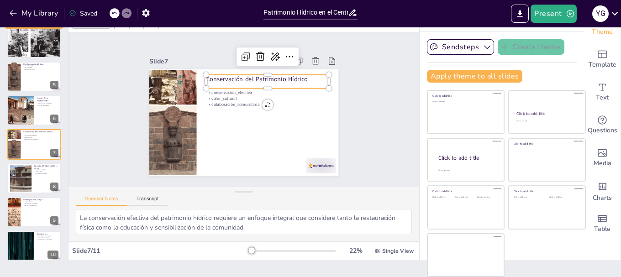
click at [243, 78] on p "Conservación del Patrimonio Hídrico" at bounding box center [273, 85] width 122 height 34
drag, startPoint x: 299, startPoint y: 79, endPoint x: 196, endPoint y: 80, distance: 103.3
click at [212, 80] on p "Conservación del Patrimonio Hídrico" at bounding box center [273, 87] width 122 height 34
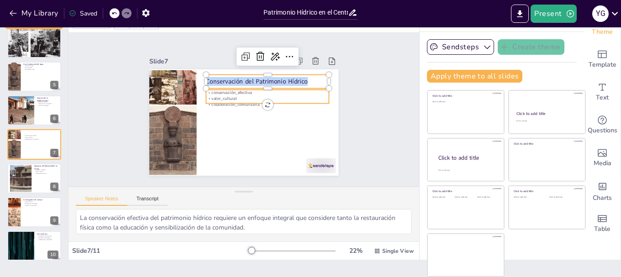
click at [216, 102] on div "conservación_efectiva valor_cultural colaboración_comunitaria Conservación del …" at bounding box center [241, 122] width 207 height 143
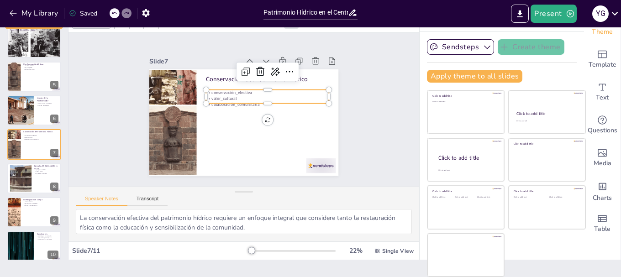
type input "32"
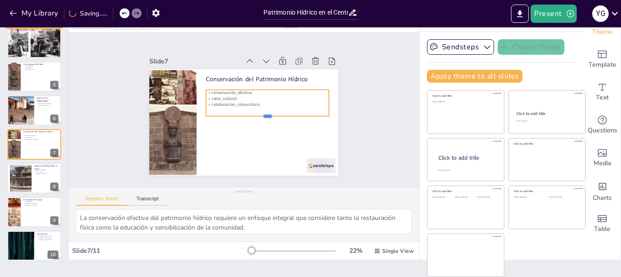
drag, startPoint x: 257, startPoint y: 101, endPoint x: 255, endPoint y: 108, distance: 7.7
click at [255, 113] on div at bounding box center [266, 122] width 123 height 20
click at [253, 102] on p "colaboración_comunitaria" at bounding box center [267, 104] width 123 height 6
click at [253, 102] on p "colaboración_comunitaria" at bounding box center [267, 114] width 115 height 55
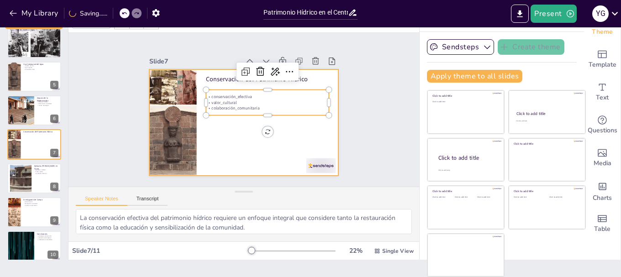
drag, startPoint x: 251, startPoint y: 103, endPoint x: 191, endPoint y: 91, distance: 60.7
click at [191, 91] on div "Conservación del Patrimonio Hídrico conservación_efectiva valor_cultural colabo…" at bounding box center [241, 122] width 207 height 143
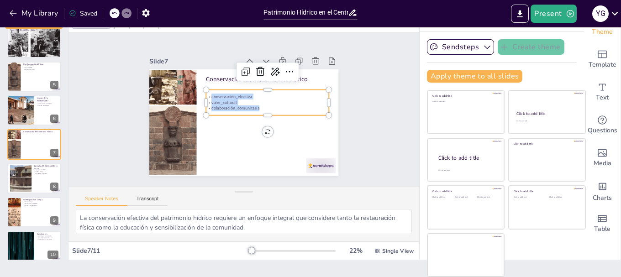
drag, startPoint x: 260, startPoint y: 106, endPoint x: 206, endPoint y: 96, distance: 54.3
click at [207, 94] on div "conservación_efectiva valor_cultural colaboración_comunitaria" at bounding box center [269, 107] width 124 height 43
click at [24, 174] on div at bounding box center [20, 179] width 33 height 28
type textarea "Los ejemplos [PERSON_NAME] de agua en Cusco ilustran la rica historia y diversi…"
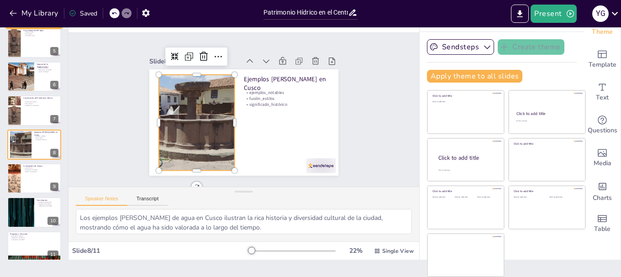
click at [198, 126] on div at bounding box center [195, 117] width 125 height 107
click at [355, 121] on div "Slide 1 Patrimonio Hídrico en el Centro Histórico de [GEOGRAPHIC_DATA] Esta pre…" at bounding box center [243, 109] width 375 height 223
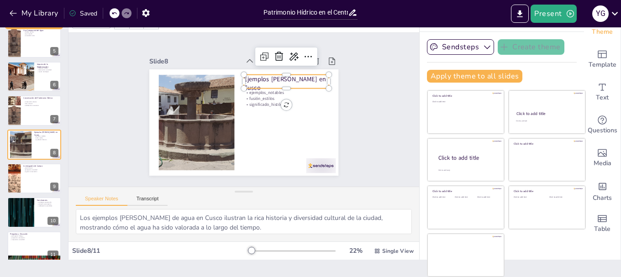
type input "48"
click at [271, 81] on p "Ejemplos [PERSON_NAME] en Cusco" at bounding box center [294, 113] width 80 height 64
click at [282, 75] on p "Ejemplos [PERSON_NAME] en Cusco" at bounding box center [291, 92] width 87 height 35
click at [282, 75] on p "Ejemplos [PERSON_NAME] en Cusco" at bounding box center [289, 88] width 86 height 27
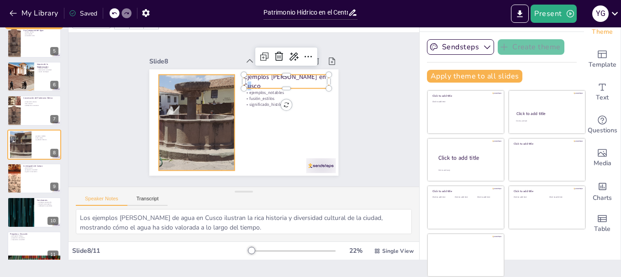
drag, startPoint x: 318, startPoint y: 79, endPoint x: 210, endPoint y: 80, distance: 107.8
click at [210, 80] on div "ejemplos_notables fusión_estilos significado_histórico Ejemplos [PERSON_NAME] e…" at bounding box center [239, 122] width 213 height 160
click at [317, 77] on p "Ejemplos [PERSON_NAME] en Cusco" at bounding box center [289, 86] width 86 height 27
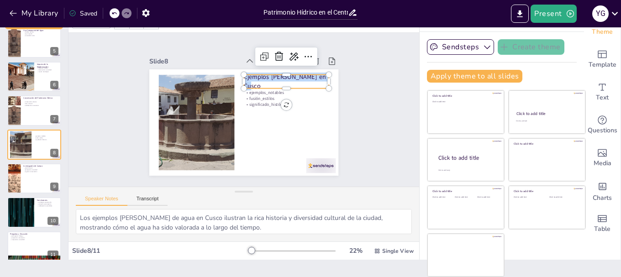
drag, startPoint x: 317, startPoint y: 77, endPoint x: 233, endPoint y: 78, distance: 84.5
click at [233, 78] on div "ejemplos_notables fusión_estilos significado_histórico Ejemplos [PERSON_NAME] e…" at bounding box center [239, 122] width 213 height 160
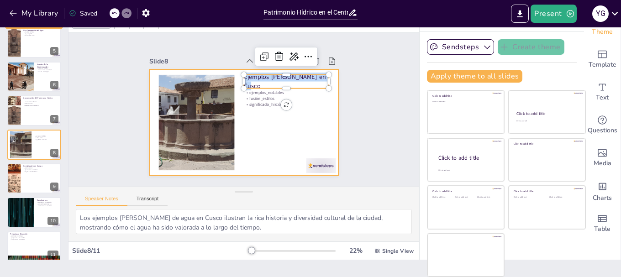
click at [281, 111] on div at bounding box center [239, 122] width 213 height 160
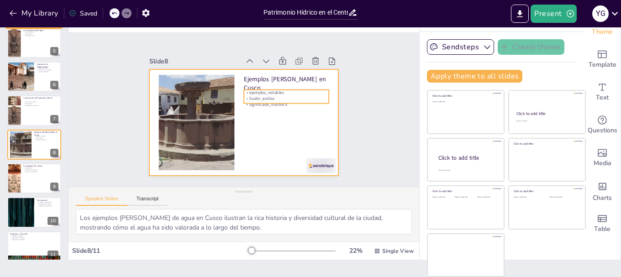
click at [257, 100] on div "Ejemplos [PERSON_NAME] en Cusco ejemplos_notables fusión_estilos significado_hi…" at bounding box center [242, 123] width 199 height 126
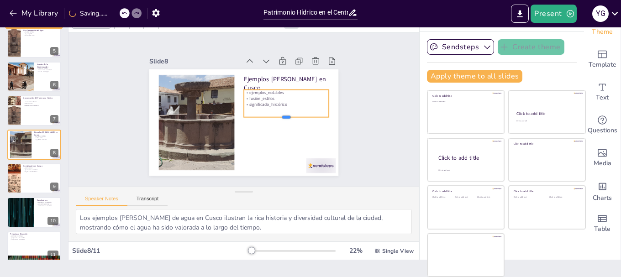
drag, startPoint x: 276, startPoint y: 100, endPoint x: 276, endPoint y: 113, distance: 13.7
click at [276, 117] on div at bounding box center [286, 120] width 85 height 7
click at [281, 102] on p "significado_histórico" at bounding box center [286, 113] width 85 height 23
click at [243, 100] on p "significado_histórico" at bounding box center [203, 97] width 80 height 40
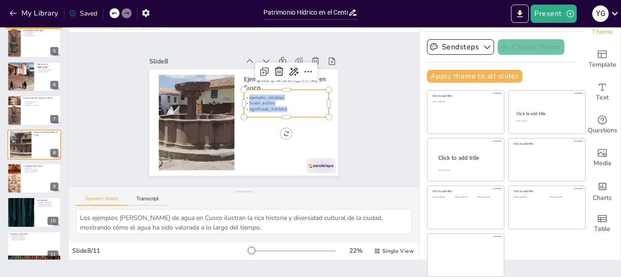
drag, startPoint x: 279, startPoint y: 106, endPoint x: 238, endPoint y: 96, distance: 42.1
click at [244, 96] on div "ejemplos_notables fusión_estilos significado_histórico" at bounding box center [287, 108] width 86 height 27
click at [26, 171] on p "urgencia_conservación" at bounding box center [41, 172] width 36 height 2
type textarea "Conocer el estado actual de las fuentes de agua es esencial para planificar acc…"
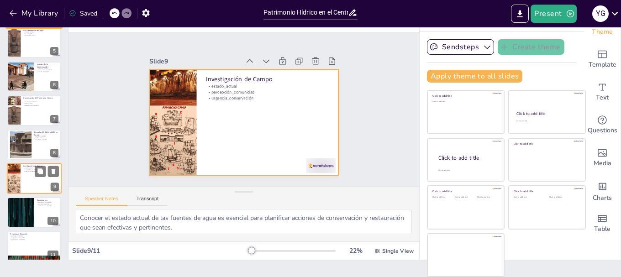
scroll to position [154, 0]
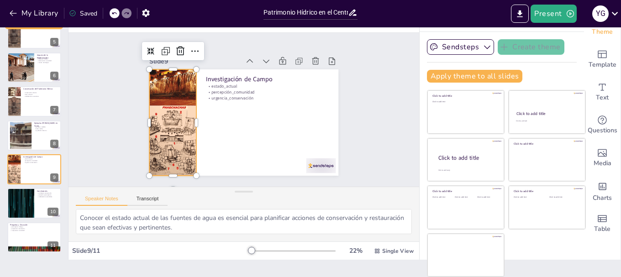
click at [154, 116] on div at bounding box center [172, 108] width 76 height 116
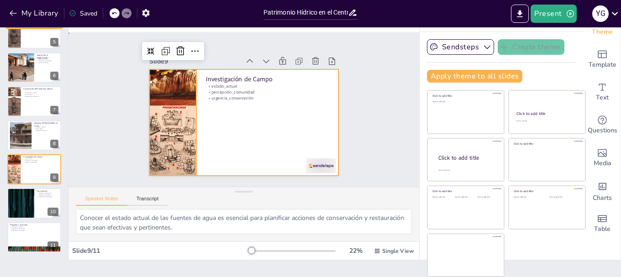
click at [285, 99] on div at bounding box center [241, 122] width 207 height 143
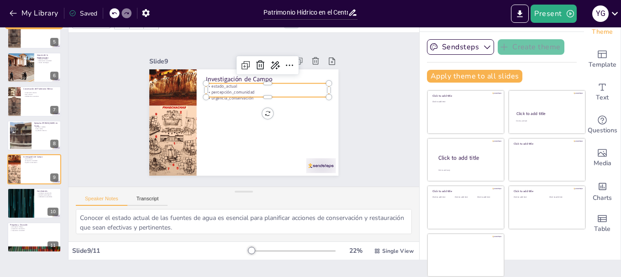
click at [230, 90] on p "percepción_comunidad" at bounding box center [267, 93] width 123 height 6
click at [239, 78] on div at bounding box center [273, 85] width 122 height 33
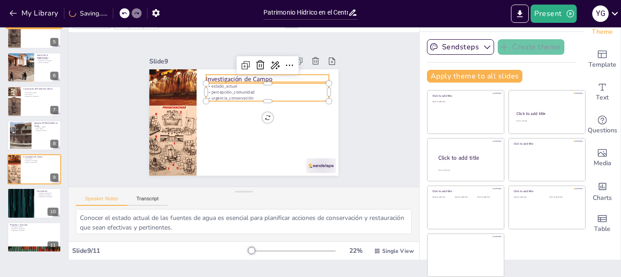
type input "48"
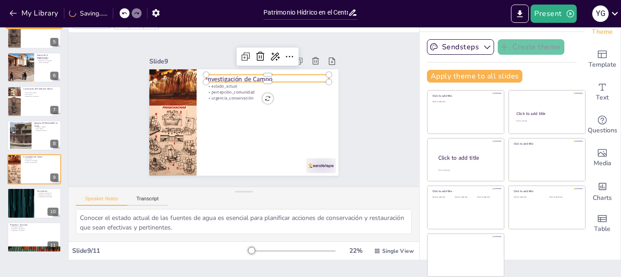
click at [279, 75] on p "Investigación de Campo" at bounding box center [273, 85] width 122 height 34
click at [269, 75] on p "Investigación de Campo" at bounding box center [273, 85] width 122 height 34
click at [269, 75] on p "Investigación de Campo" at bounding box center [270, 81] width 123 height 21
drag, startPoint x: 266, startPoint y: 75, endPoint x: 194, endPoint y: 77, distance: 71.8
click at [178, 75] on div "estado_actual percepción_comunidad urgencia_conservación Investigación de Campo" at bounding box center [242, 123] width 199 height 126
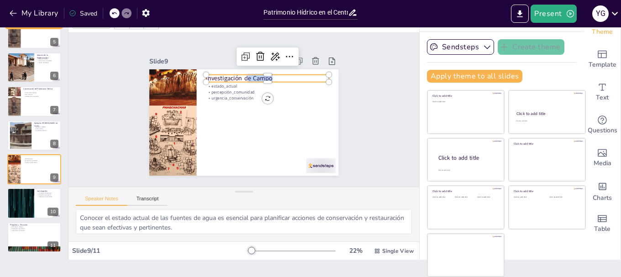
click at [269, 75] on p "Investigación de Campo" at bounding box center [270, 80] width 123 height 21
drag, startPoint x: 269, startPoint y: 75, endPoint x: 196, endPoint y: 75, distance: 72.7
click at [196, 75] on div "estado_actual percepción_comunidad urgencia_conservación Investigación de Campo" at bounding box center [242, 123] width 199 height 126
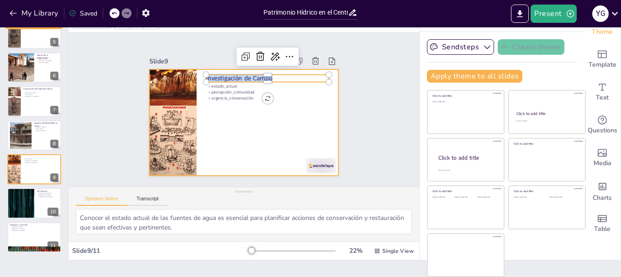
click at [228, 107] on div at bounding box center [241, 122] width 207 height 143
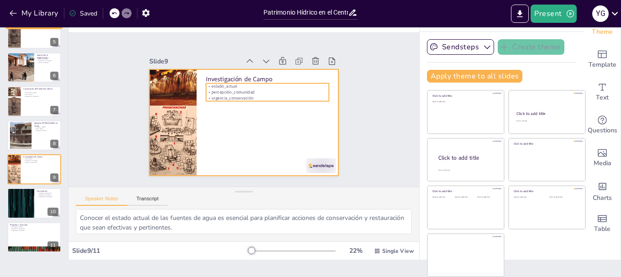
click at [231, 96] on p "urgencia_conservación" at bounding box center [268, 100] width 123 height 19
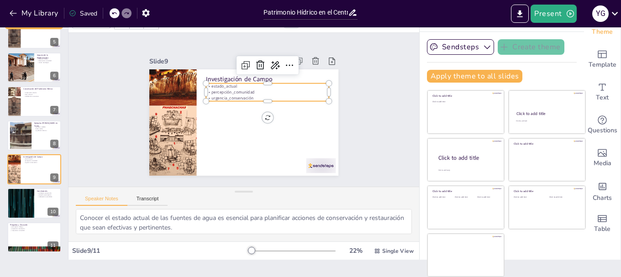
click at [233, 96] on p "urgencia_conservación" at bounding box center [266, 125] width 67 height 110
drag, startPoint x: 251, startPoint y: 94, endPoint x: 211, endPoint y: 91, distance: 40.3
click at [196, 83] on div "Investigación de Campo estado_actual percepción_comunidad urgencia_conservación" at bounding box center [241, 122] width 207 height 143
click at [16, 198] on div at bounding box center [20, 203] width 55 height 31
type textarea "Implementar estrategias de preservación es crucial para asegurar que el patrimo…"
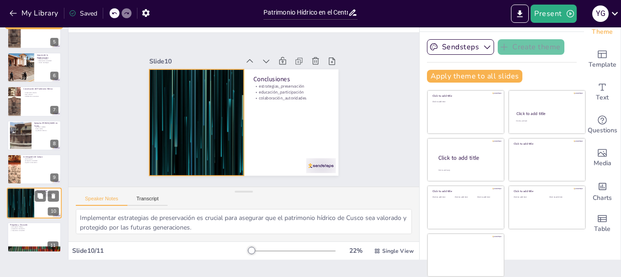
click at [23, 197] on div at bounding box center [20, 203] width 55 height 31
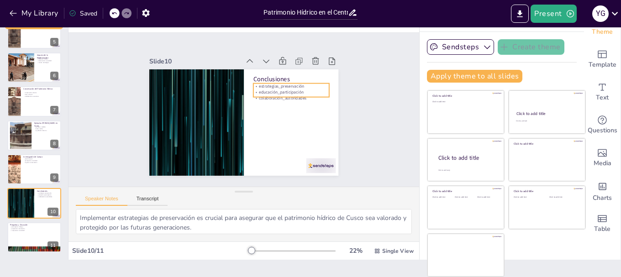
click at [266, 95] on p "educación_participación" at bounding box center [295, 113] width 72 height 36
click at [271, 119] on div at bounding box center [274, 157] width 7 height 76
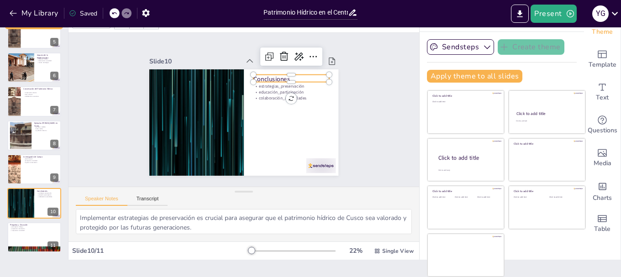
click at [277, 78] on p "Conclusiones" at bounding box center [297, 90] width 76 height 24
click at [282, 76] on p "Conclusiones" at bounding box center [294, 84] width 76 height 17
click at [282, 78] on p "Conclusiones" at bounding box center [297, 90] width 76 height 24
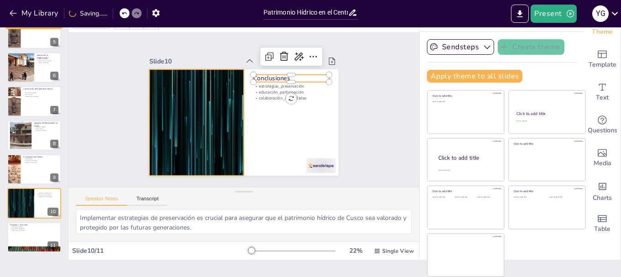
drag, startPoint x: 280, startPoint y: 74, endPoint x: 219, endPoint y: 75, distance: 60.8
click at [219, 75] on div "estrategias_preservación educación_participación colaboración_autoridades Concl…" at bounding box center [239, 122] width 213 height 160
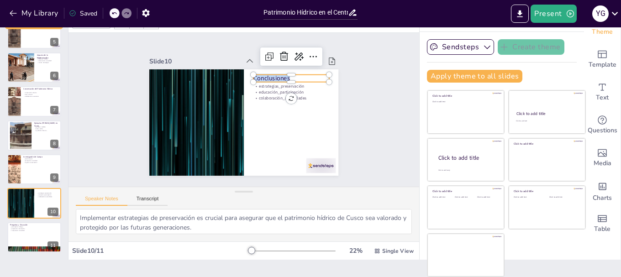
drag, startPoint x: 280, startPoint y: 76, endPoint x: 242, endPoint y: 75, distance: 37.9
click at [242, 75] on div "estrategias_preservación educación_participación colaboración_autoridades Concl…" at bounding box center [241, 122] width 207 height 143
type input "32"
click at [260, 97] on p "educación_participación" at bounding box center [294, 118] width 69 height 43
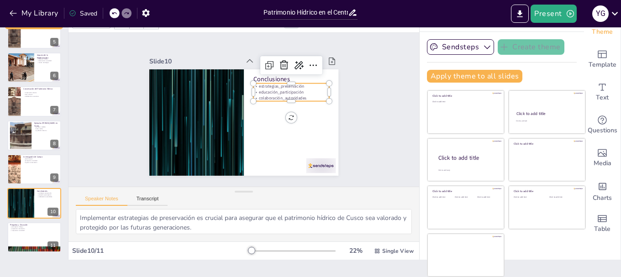
click at [302, 97] on p "colaboración_autoridades" at bounding box center [292, 107] width 75 height 21
drag, startPoint x: 302, startPoint y: 93, endPoint x: 243, endPoint y: 83, distance: 60.7
click at [243, 83] on div "Conclusiones estrategias_preservación educación_participación colaboración_auto…" at bounding box center [242, 123] width 199 height 126
click at [29, 233] on div at bounding box center [34, 237] width 55 height 31
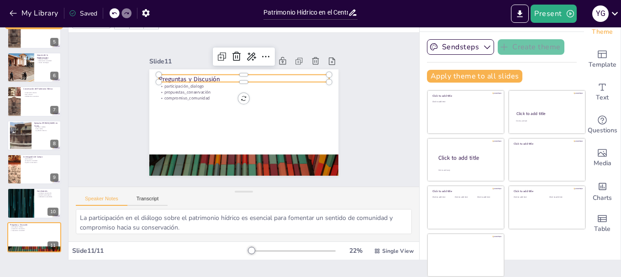
click at [195, 75] on p "Preguntas y Discusión" at bounding box center [256, 81] width 159 height 77
drag, startPoint x: 210, startPoint y: 76, endPoint x: 108, endPoint y: 76, distance: 101.9
click at [108, 76] on div "Slide 1 Patrimonio Hídrico en el Centro Histórico de [GEOGRAPHIC_DATA] Esta pre…" at bounding box center [244, 110] width 365 height 190
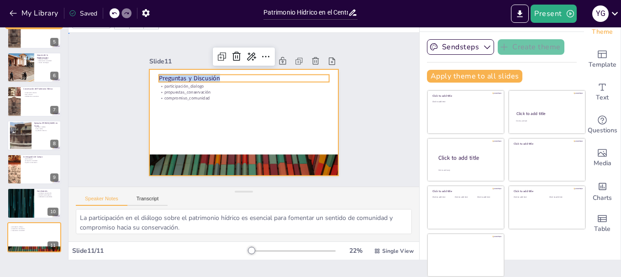
click at [184, 104] on div at bounding box center [233, 118] width 197 height 216
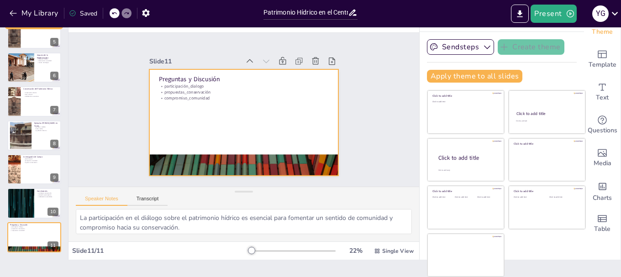
click at [193, 96] on div "Preguntas y Discusión participación_dialogo propuestas_conservación compromiso_…" at bounding box center [241, 122] width 207 height 143
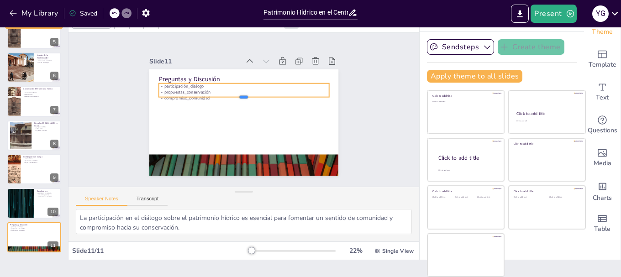
click at [193, 96] on div at bounding box center [246, 101] width 168 height 42
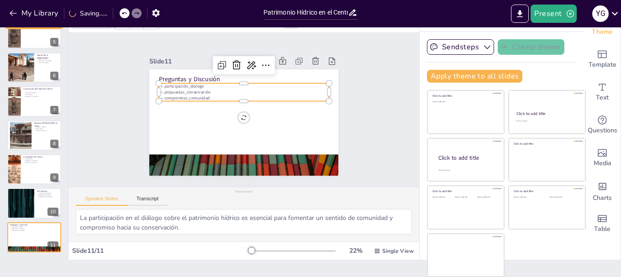
click at [204, 94] on p "compromiso_comunidad" at bounding box center [245, 98] width 170 height 24
drag, startPoint x: 201, startPoint y: 94, endPoint x: 156, endPoint y: 87, distance: 45.4
click at [148, 83] on div "Preguntas y Discusión participación_dialogo propuestas_conservación compromiso_…" at bounding box center [241, 122] width 207 height 143
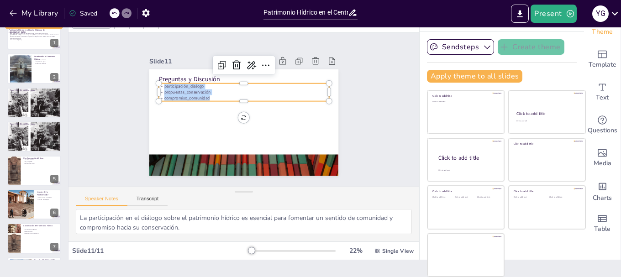
scroll to position [0, 0]
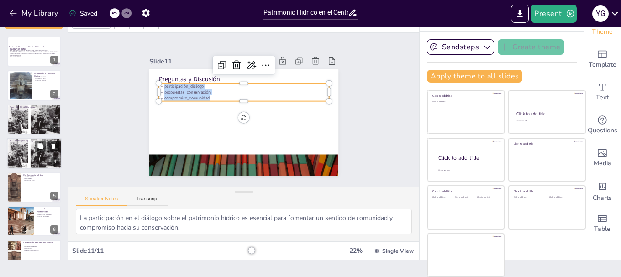
click at [40, 163] on div at bounding box center [34, 154] width 55 height 32
type textarea "Conocer los tipos [PERSON_NAME] de agua en Cusco permite apreciar la diversidad…"
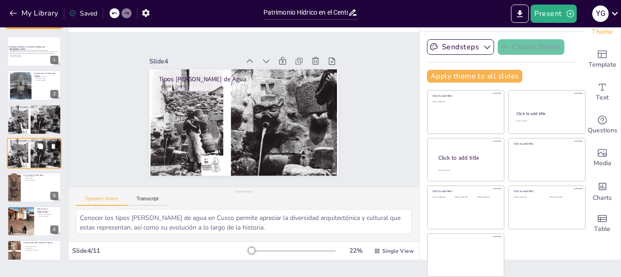
scroll to position [9, 0]
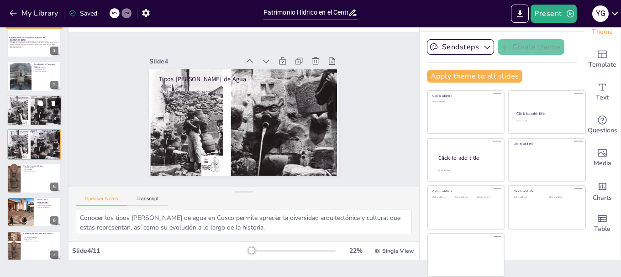
click at [31, 114] on div at bounding box center [34, 111] width 55 height 32
